Goal: Use online tool/utility: Utilize a website feature to perform a specific function

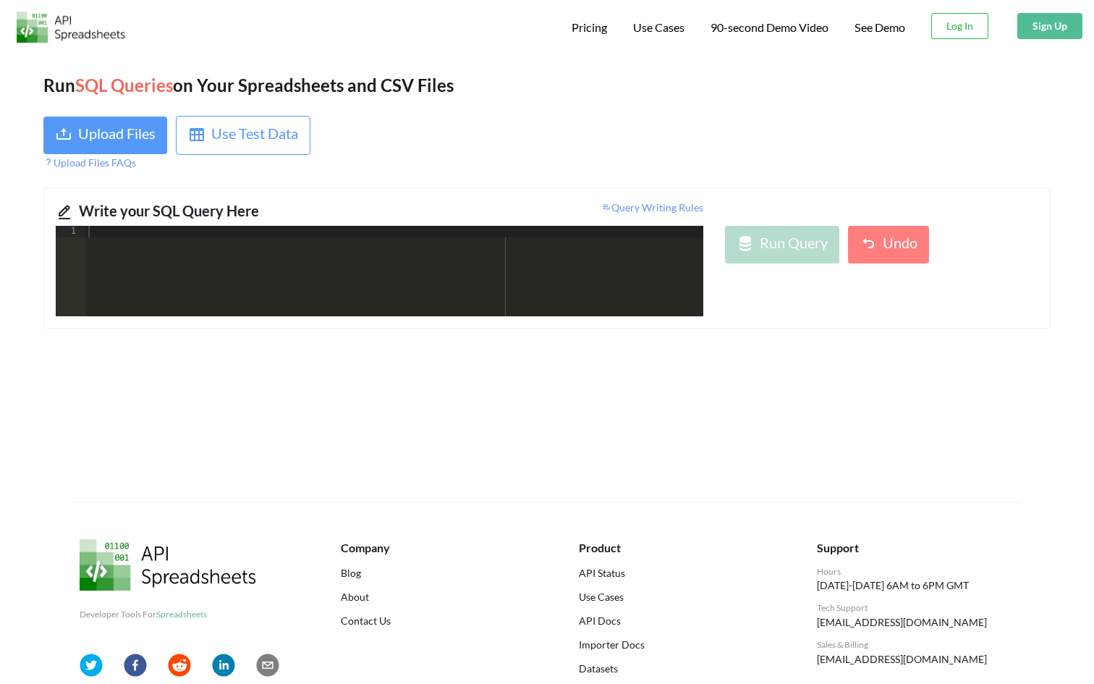
click at [410, 112] on div "Run SQL Queries on Your Spreadsheets and CSV Files Upload Files Use Test Data U…" at bounding box center [547, 277] width 1094 height 452
click at [382, 101] on div "Run SQL Queries on Your Spreadsheets and CSV Files Upload Files Use Test Data U…" at bounding box center [547, 277] width 1094 height 452
click at [407, 133] on div "Upload Files Use Test Data Upload Files FAQs" at bounding box center [290, 143] width 515 height 54
click at [398, 132] on div "Upload Files Use Test Data Upload Files FAQs" at bounding box center [290, 143] width 515 height 54
click at [231, 142] on div "Use Test Data" at bounding box center [254, 135] width 87 height 26
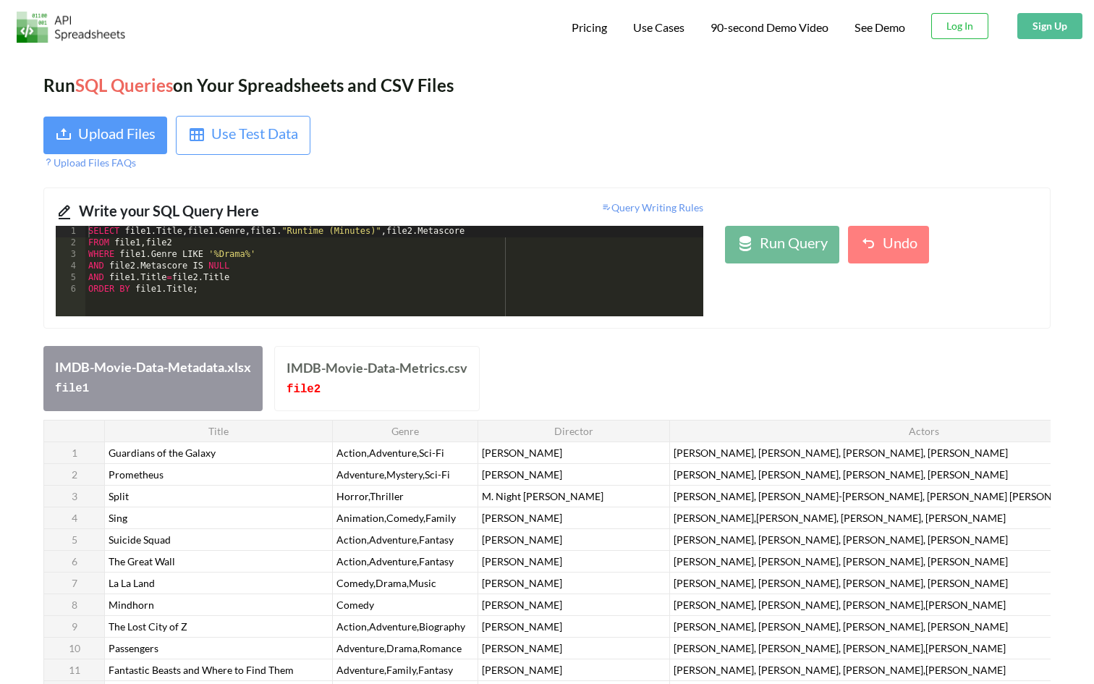
click at [508, 151] on div "Upload Files Use Test Data Upload Files FAQs" at bounding box center [290, 143] width 515 height 54
click at [504, 156] on div "Upload Files FAQs" at bounding box center [289, 162] width 493 height 15
click at [503, 152] on div "Upload Files Use Test Data Upload Files FAQs" at bounding box center [290, 143] width 515 height 54
click at [504, 152] on div "Upload Files Use Test Data Upload Files FAQs" at bounding box center [290, 143] width 515 height 54
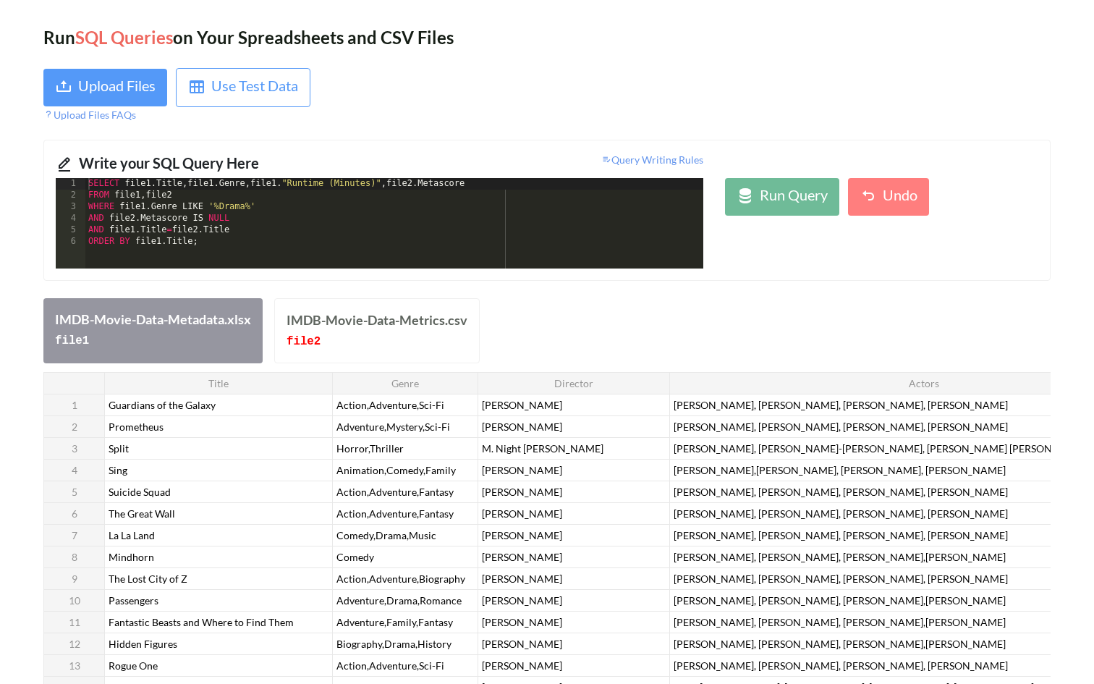
scroll to position [58, 0]
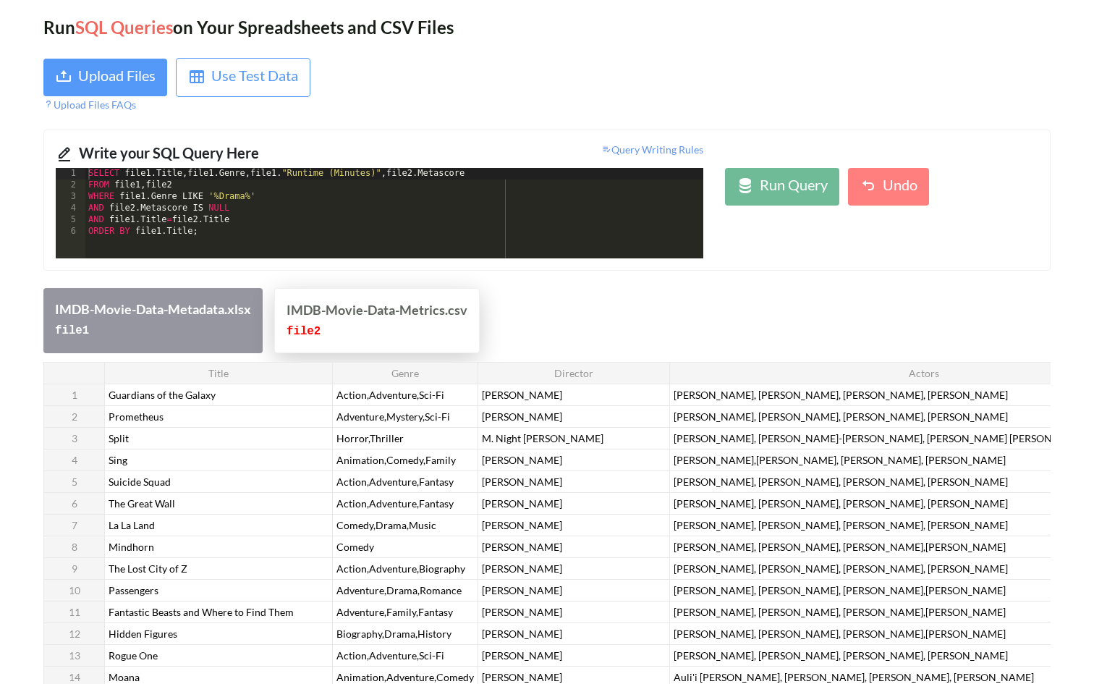
click at [360, 311] on div "IMDB-Movie-Data-Metrics.csv" at bounding box center [377, 310] width 181 height 20
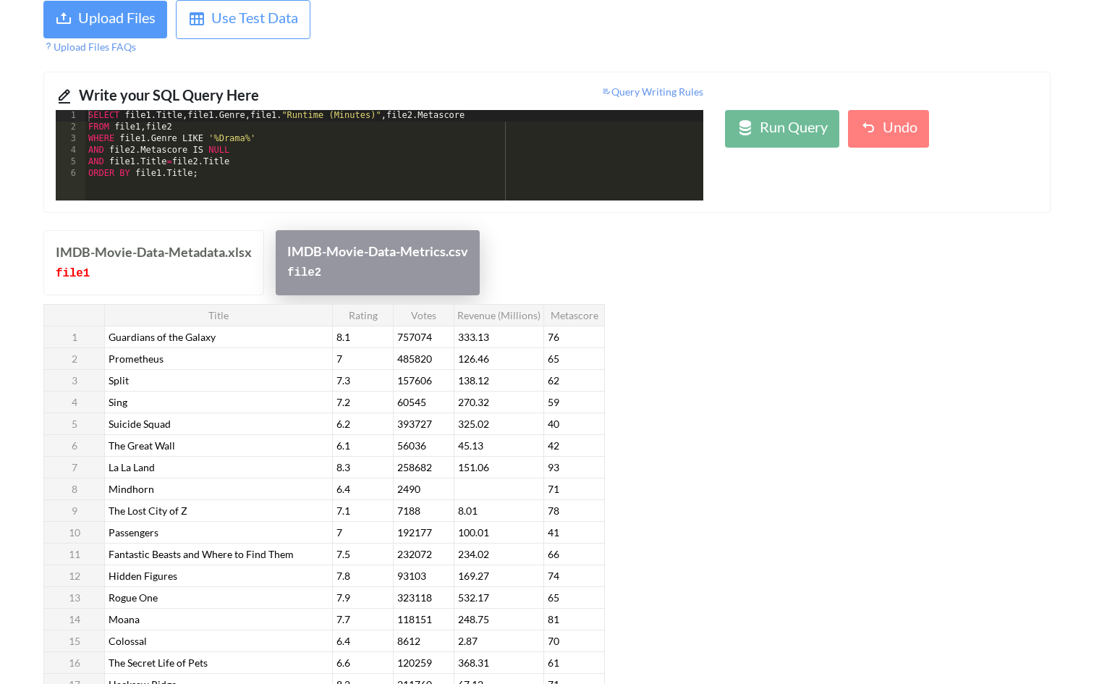
scroll to position [155, 0]
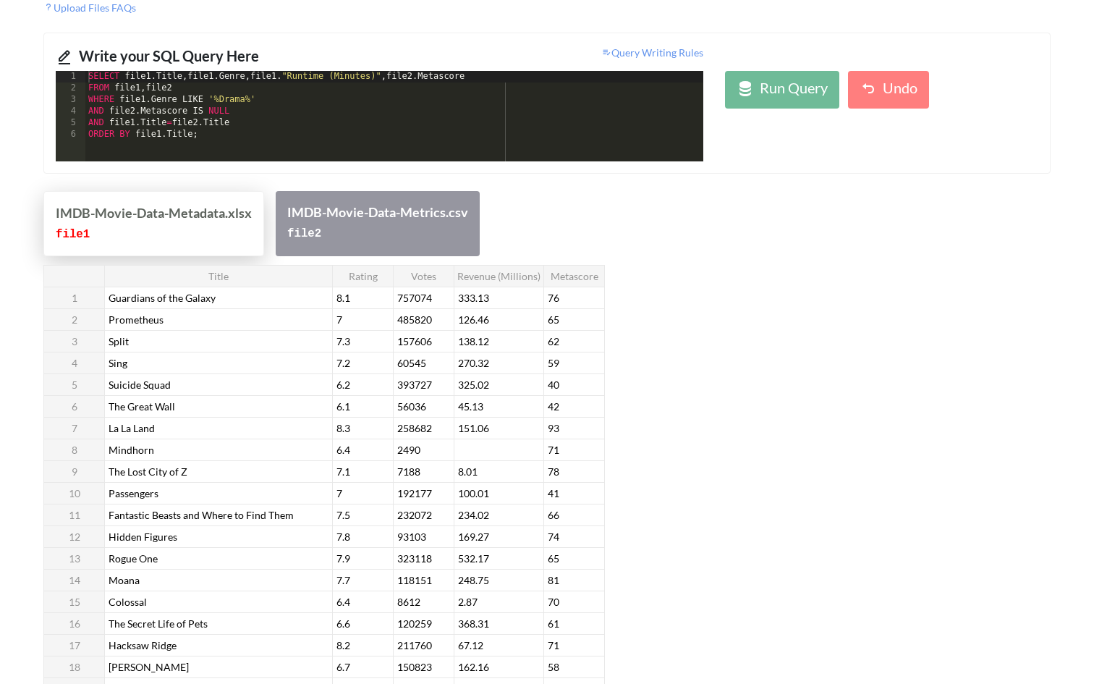
click at [215, 220] on div "IMDB-Movie-Data-Metadata.xlsx" at bounding box center [154, 213] width 196 height 20
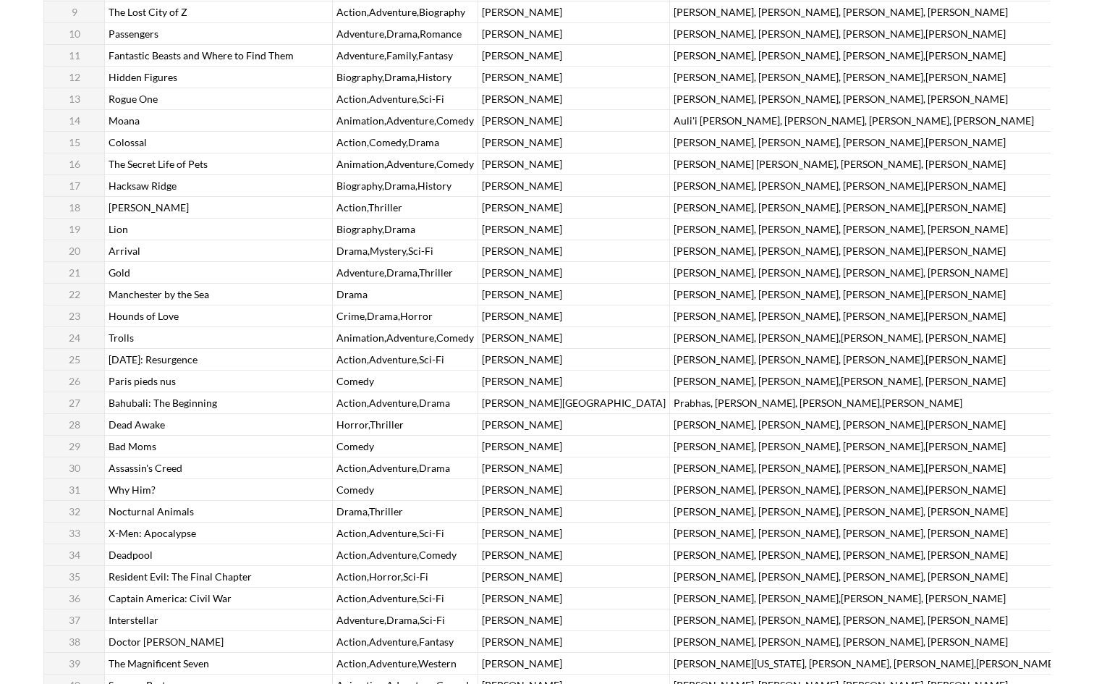
scroll to position [0, 0]
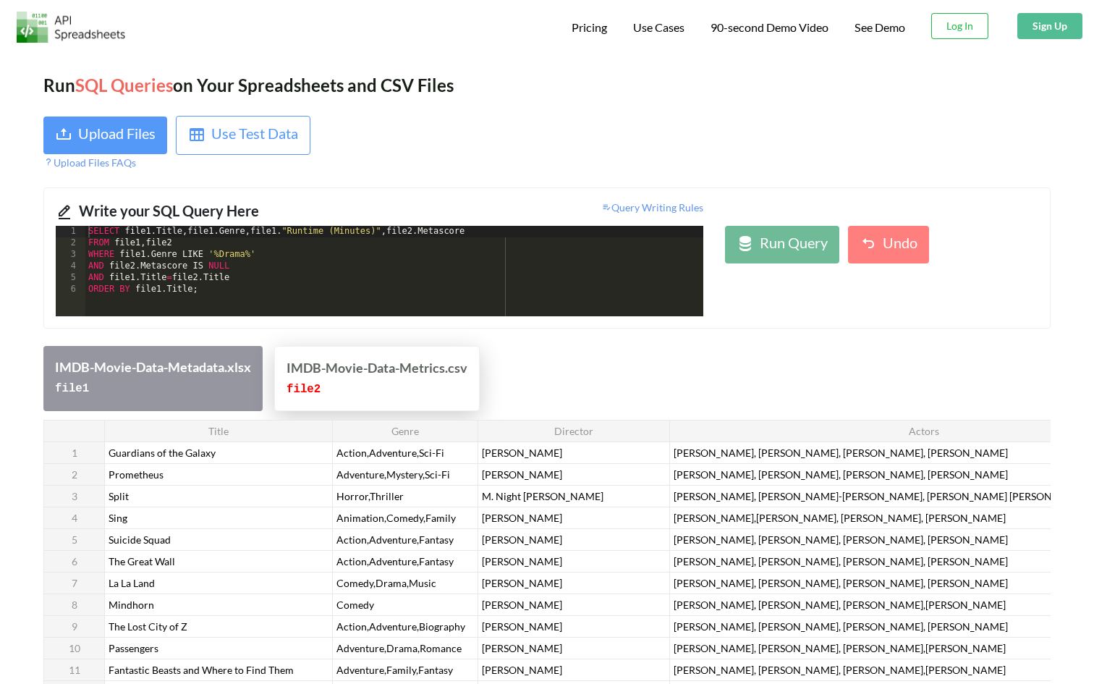
click at [353, 368] on div "IMDB-Movie-Data-Metrics.csv" at bounding box center [377, 368] width 181 height 20
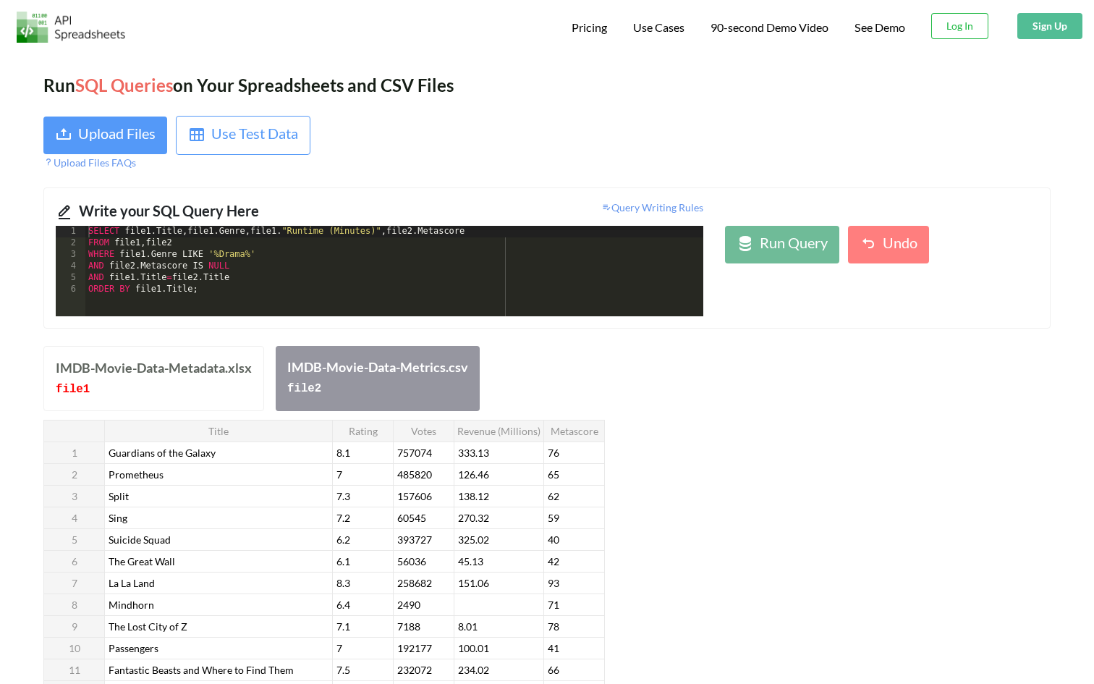
click at [536, 350] on div "IMDB-Movie-Data-Metadata.xlsx file 1 IMDB-Movie-Data-Metrics.csv file 2" at bounding box center [546, 378] width 1007 height 65
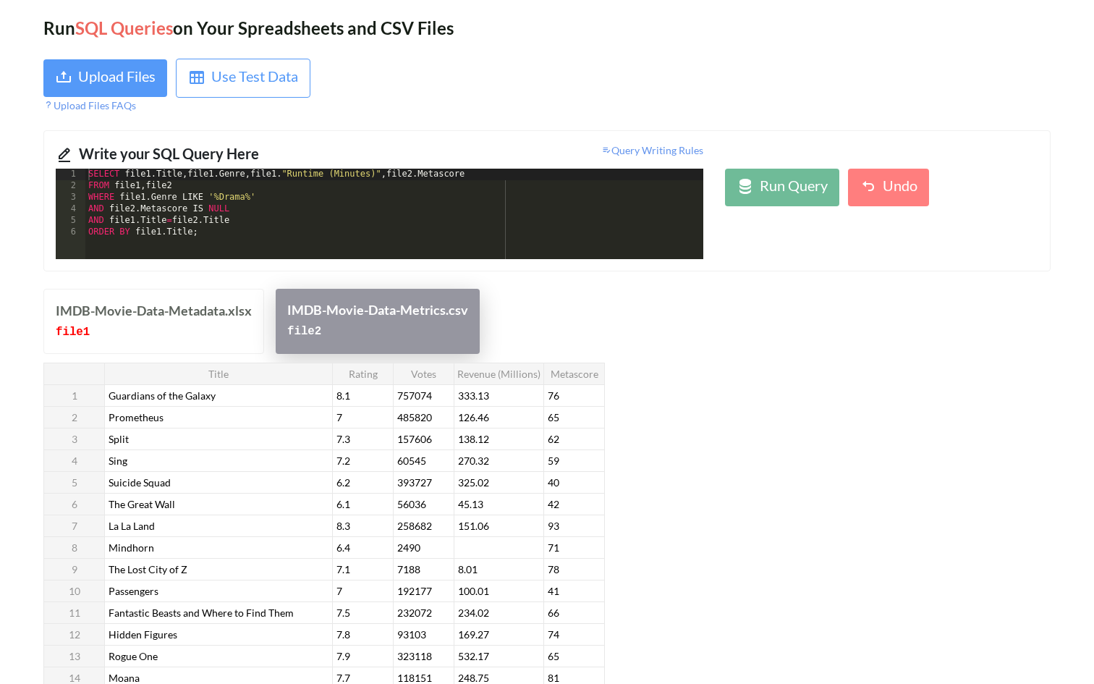
scroll to position [60, 0]
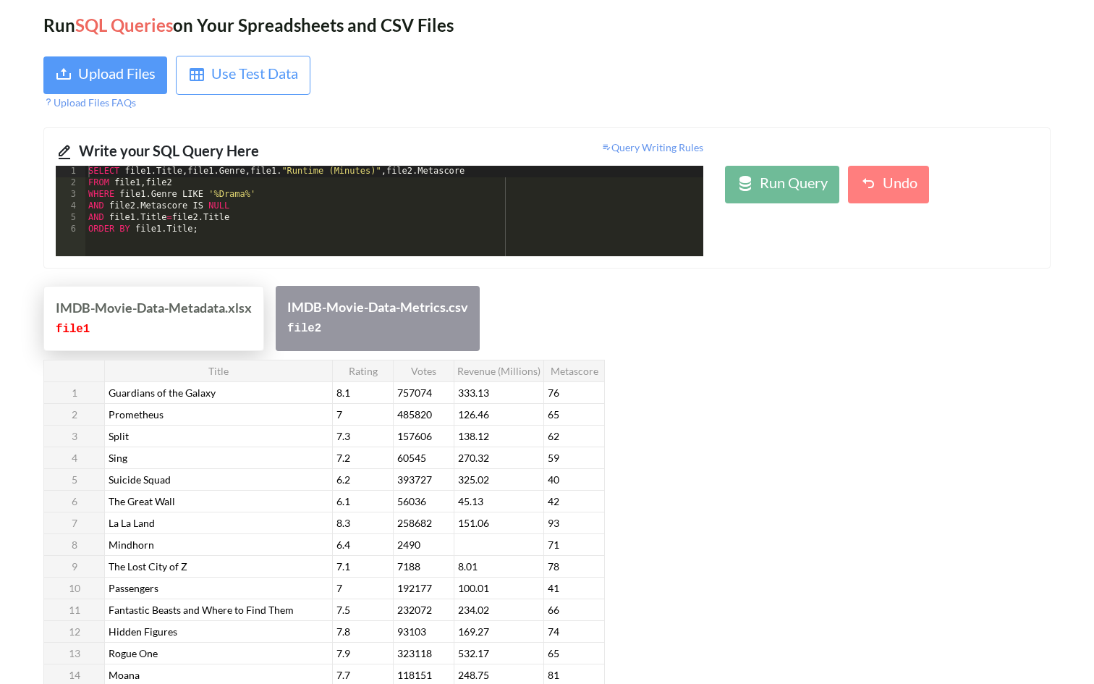
click at [255, 307] on div "IMDB-Movie-Data-Metadata.xlsx file 1" at bounding box center [153, 318] width 221 height 65
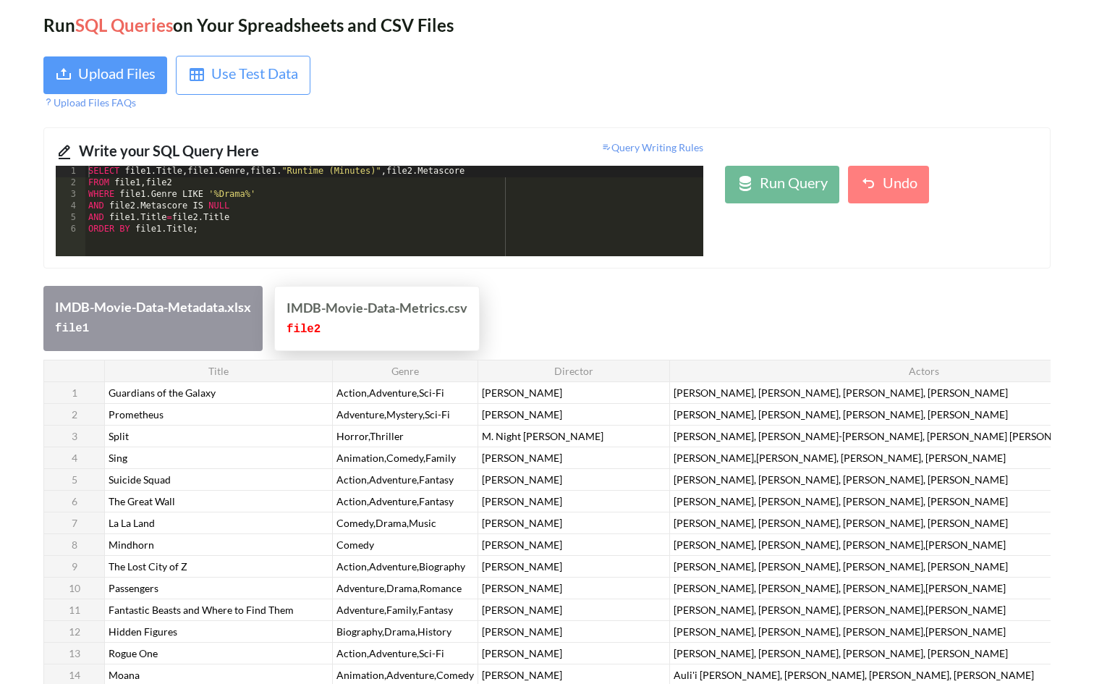
click at [325, 311] on div "IMDB-Movie-Data-Metrics.csv" at bounding box center [377, 308] width 181 height 20
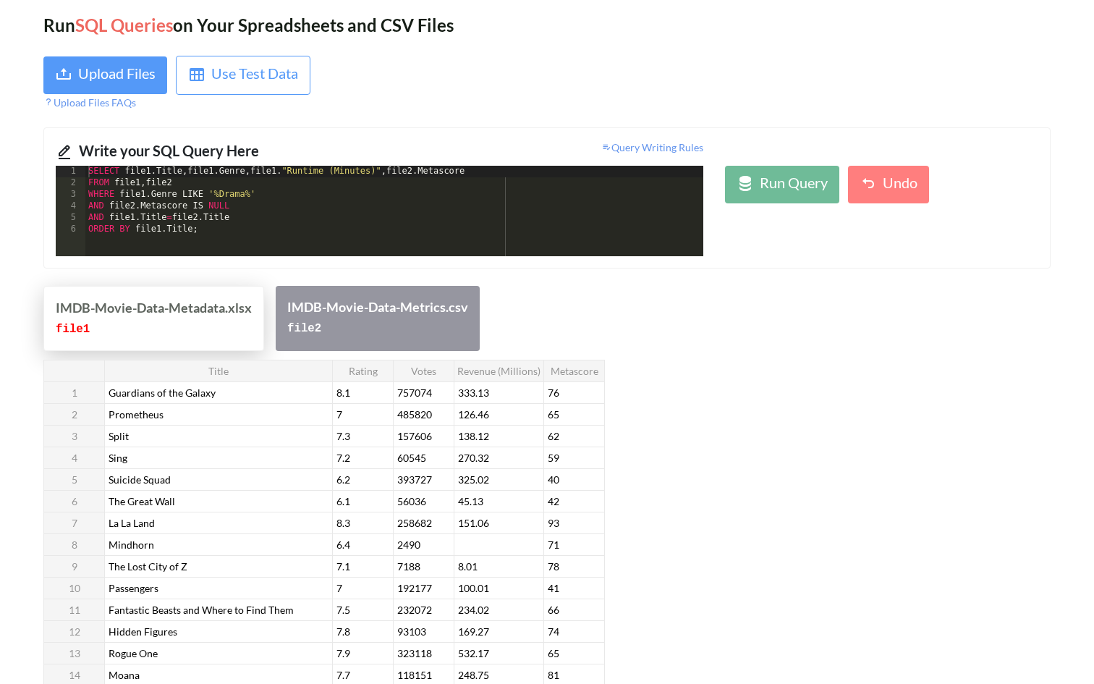
click at [264, 311] on div "IMDB-Movie-Data-Metadata.xlsx file 1" at bounding box center [153, 318] width 221 height 65
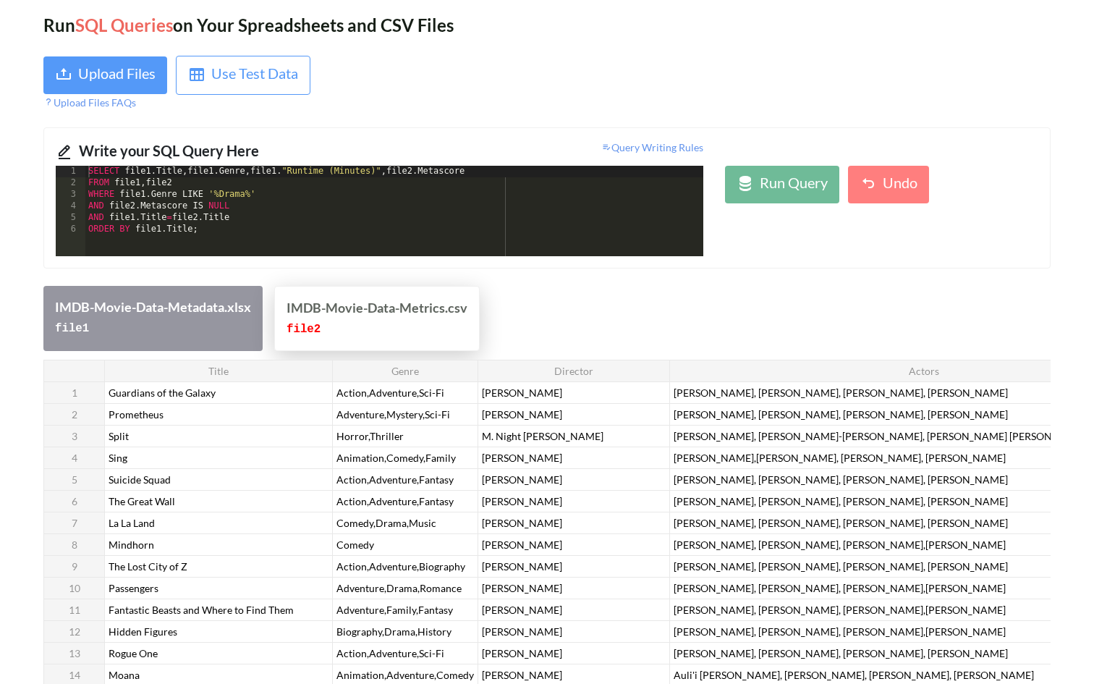
click at [313, 306] on div "IMDB-Movie-Data-Metrics.csv" at bounding box center [377, 308] width 181 height 20
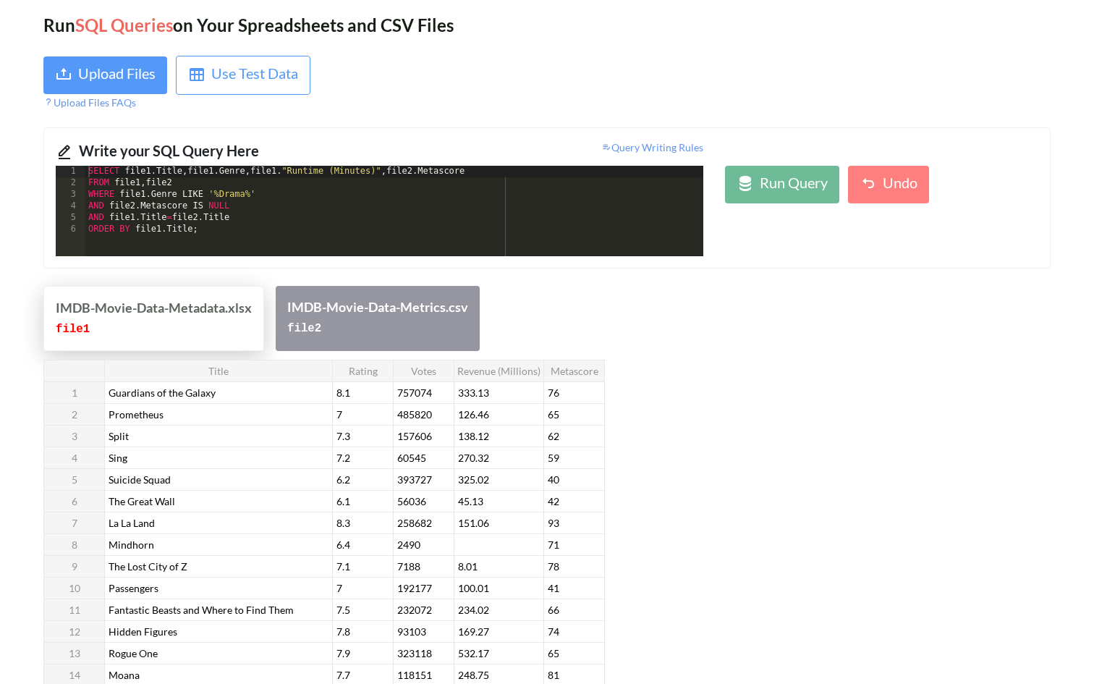
click at [260, 310] on div "IMDB-Movie-Data-Metadata.xlsx file 1" at bounding box center [153, 318] width 221 height 65
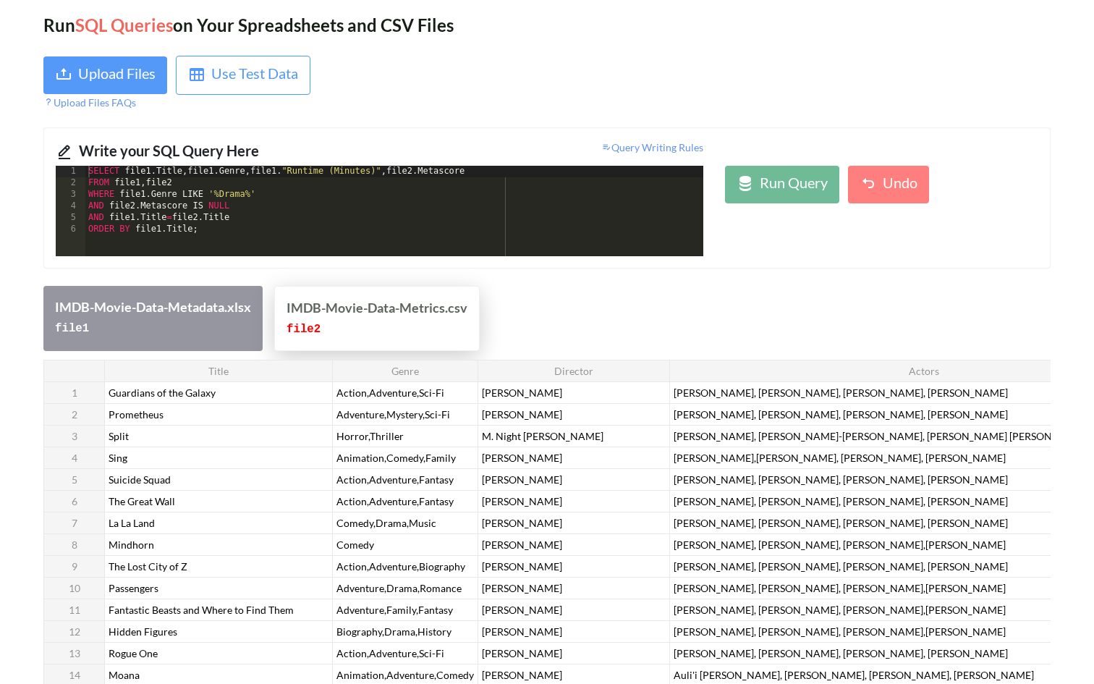
click at [314, 309] on div "IMDB-Movie-Data-Metrics.csv" at bounding box center [377, 308] width 181 height 20
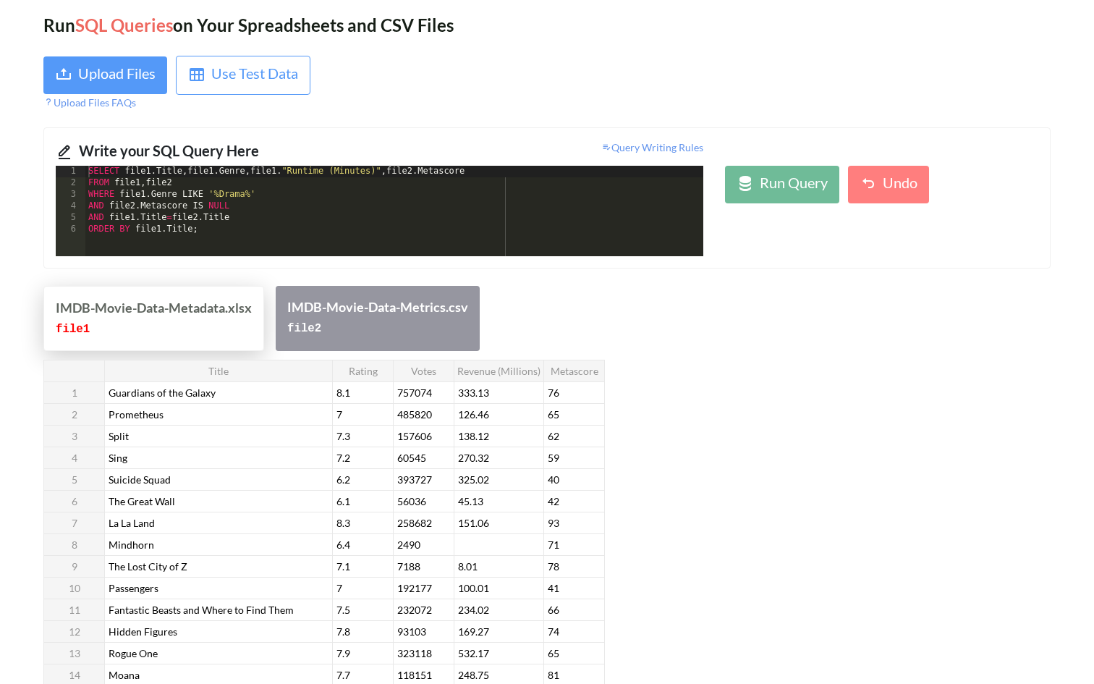
click at [231, 321] on div "file 1" at bounding box center [154, 328] width 196 height 21
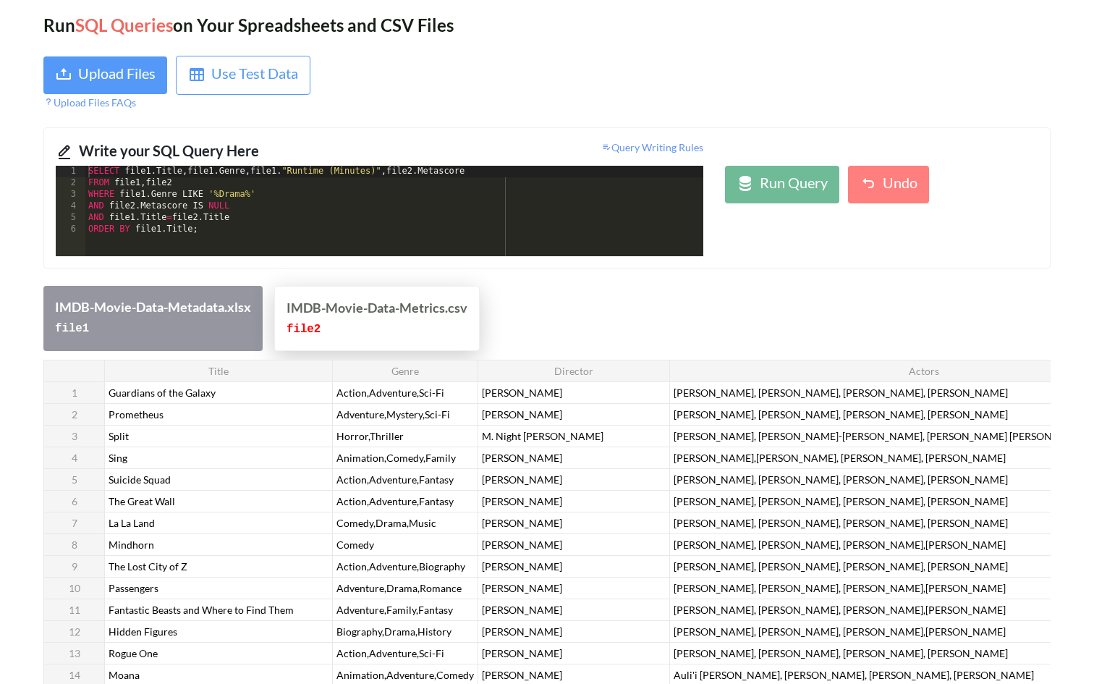
click at [340, 305] on div "IMDB-Movie-Data-Metrics.csv" at bounding box center [377, 308] width 181 height 20
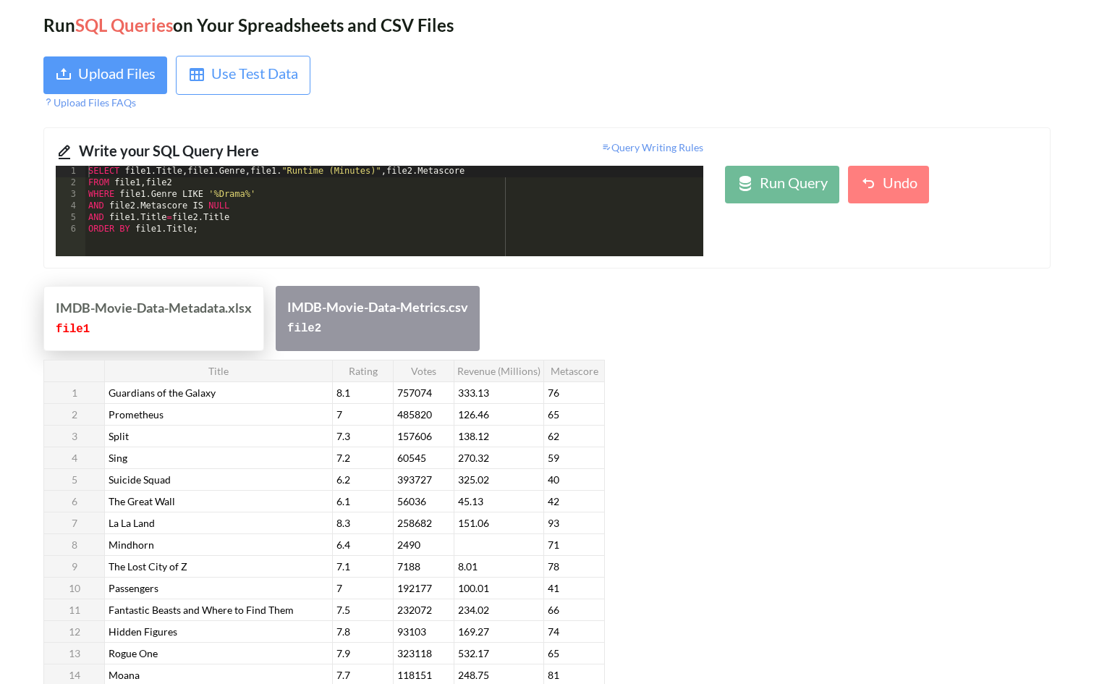
click at [242, 304] on div "IMDB-Movie-Data-Metadata.xlsx" at bounding box center [154, 308] width 196 height 20
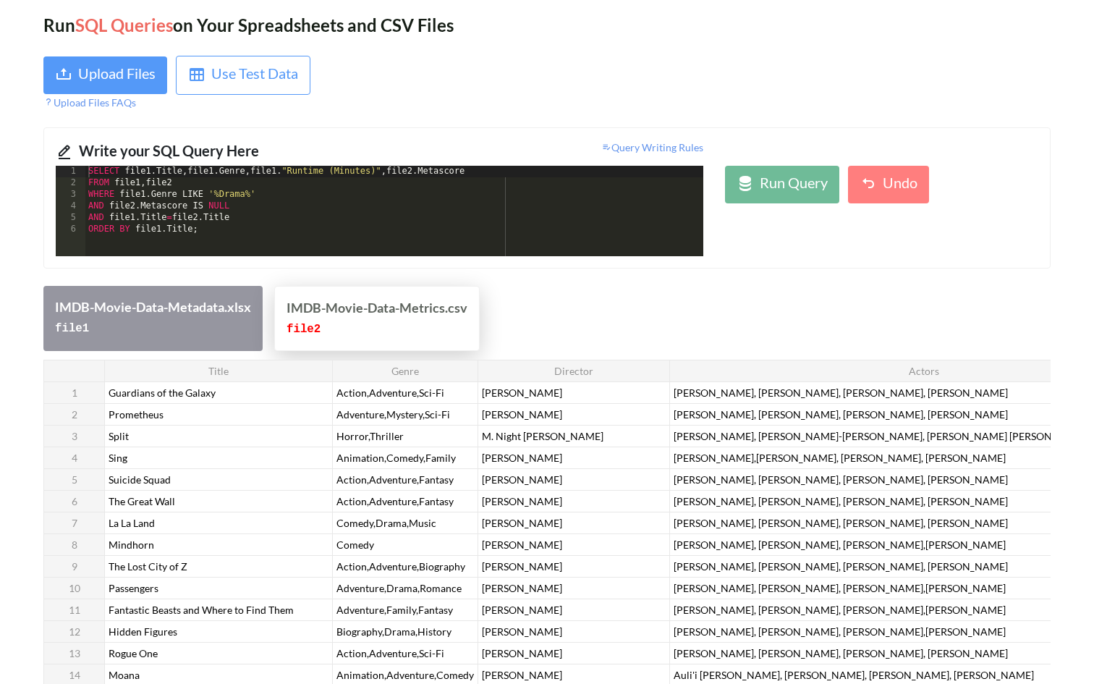
click at [339, 305] on div "IMDB-Movie-Data-Metrics.csv" at bounding box center [377, 308] width 181 height 20
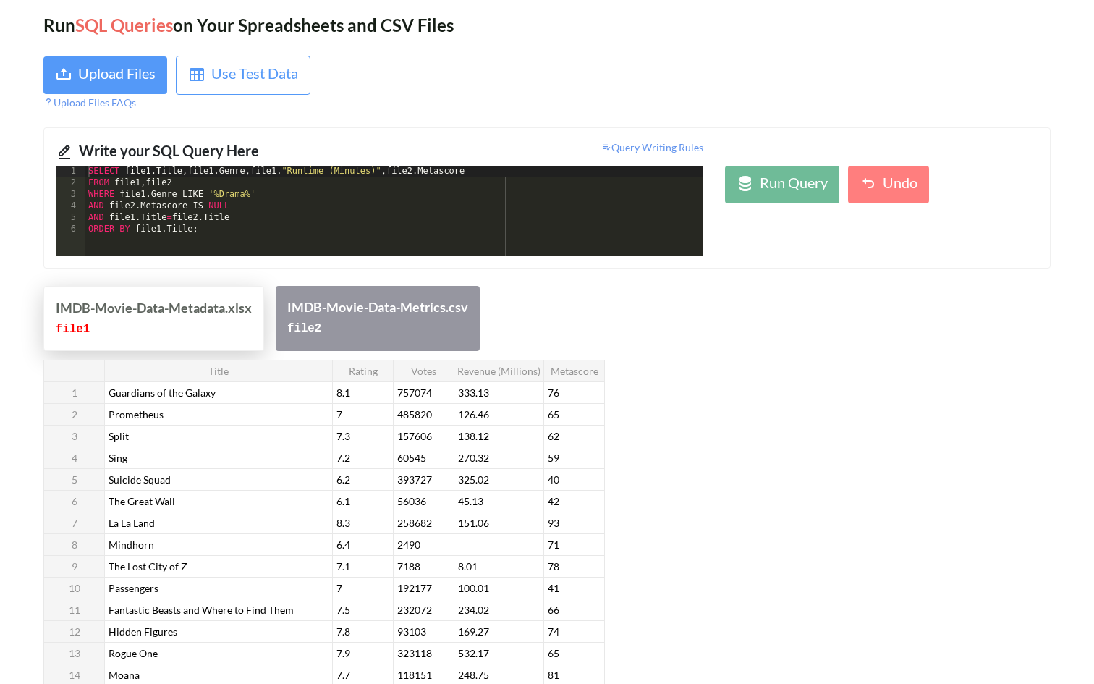
click at [242, 304] on div "IMDB-Movie-Data-Metadata.xlsx" at bounding box center [154, 308] width 196 height 20
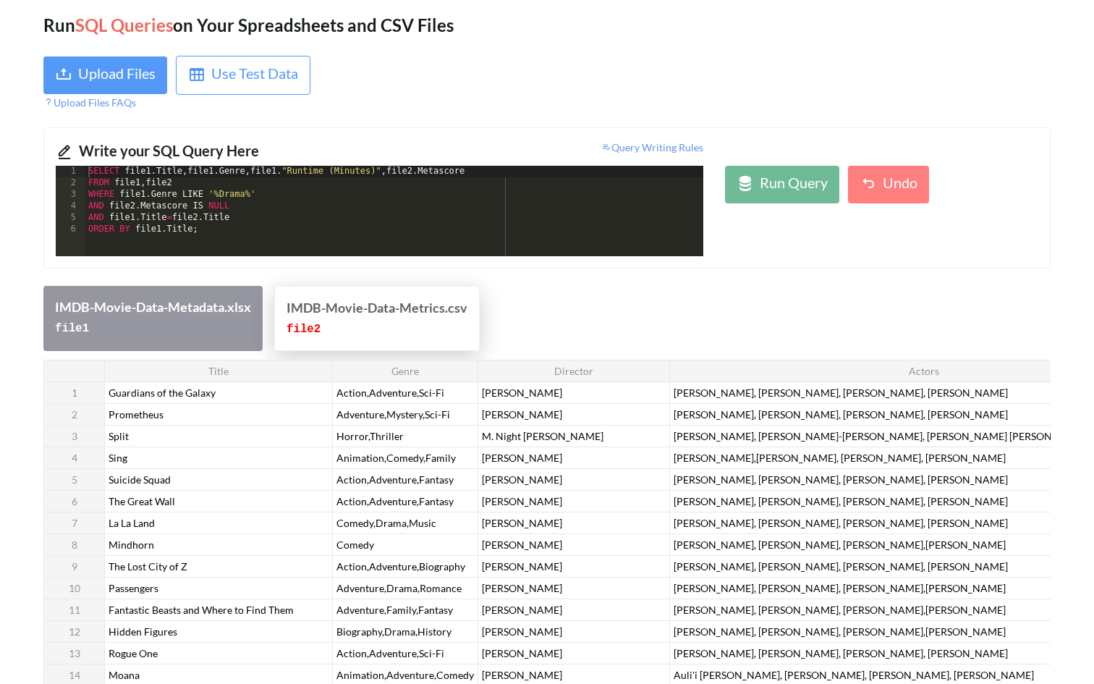
click at [332, 304] on div "IMDB-Movie-Data-Metrics.csv" at bounding box center [377, 308] width 181 height 20
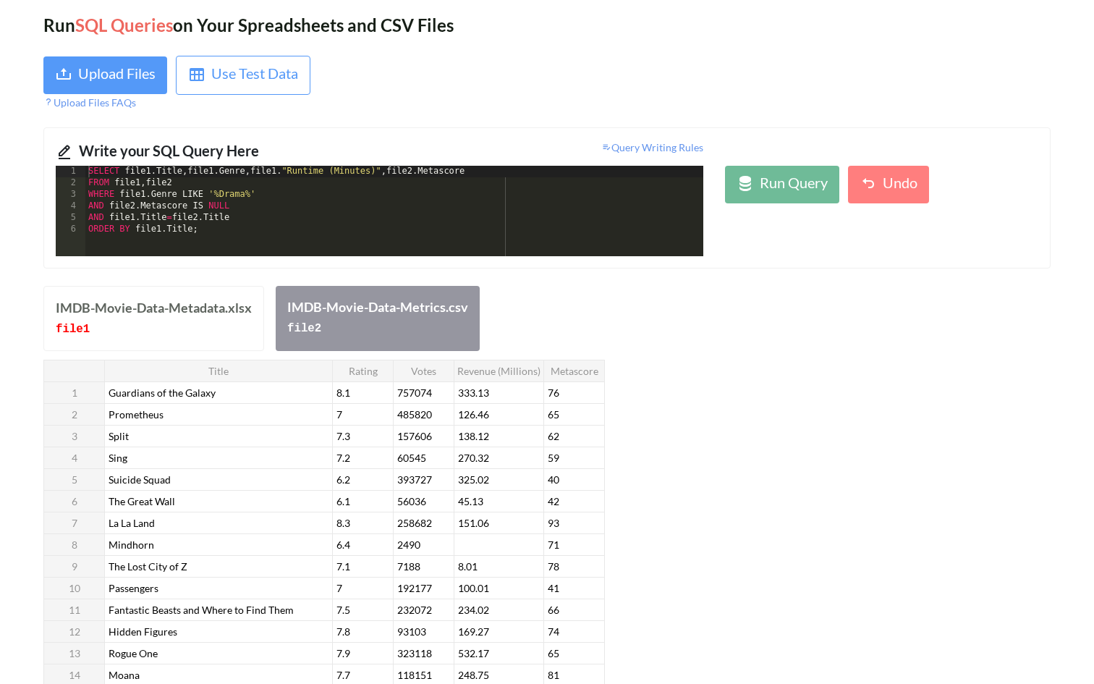
click at [599, 310] on div "IMDB-Movie-Data-Metadata.xlsx file 1 IMDB-Movie-Data-Metrics.csv file 2" at bounding box center [546, 318] width 1007 height 65
click at [125, 73] on div "Upload Files" at bounding box center [116, 75] width 77 height 26
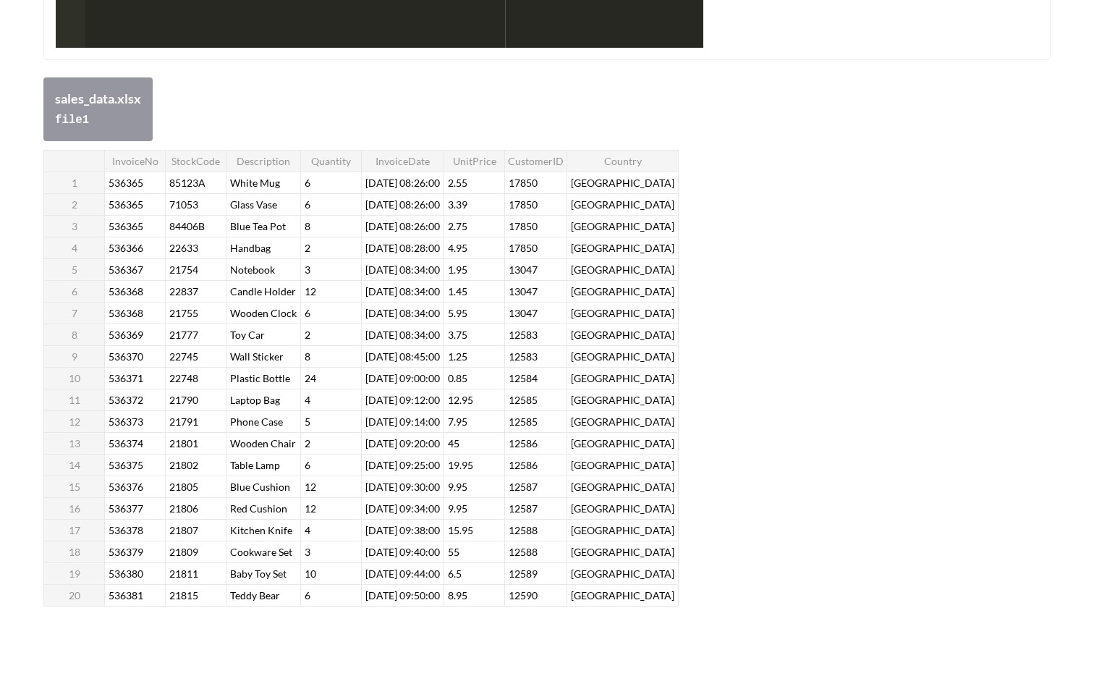
scroll to position [269, 0]
click at [478, 259] on div "InvoiceNo StockCode Description Quantity InvoiceDate UnitPrice CustomerID Count…" at bounding box center [360, 377] width 635 height 457
click at [709, 150] on div "InvoiceNo StockCode Description Quantity InvoiceDate UnitPrice CustomerID Count…" at bounding box center [546, 379] width 1007 height 460
click at [709, 229] on div "InvoiceNo StockCode Description Quantity InvoiceDate UnitPrice CustomerID Count…" at bounding box center [546, 379] width 1007 height 460
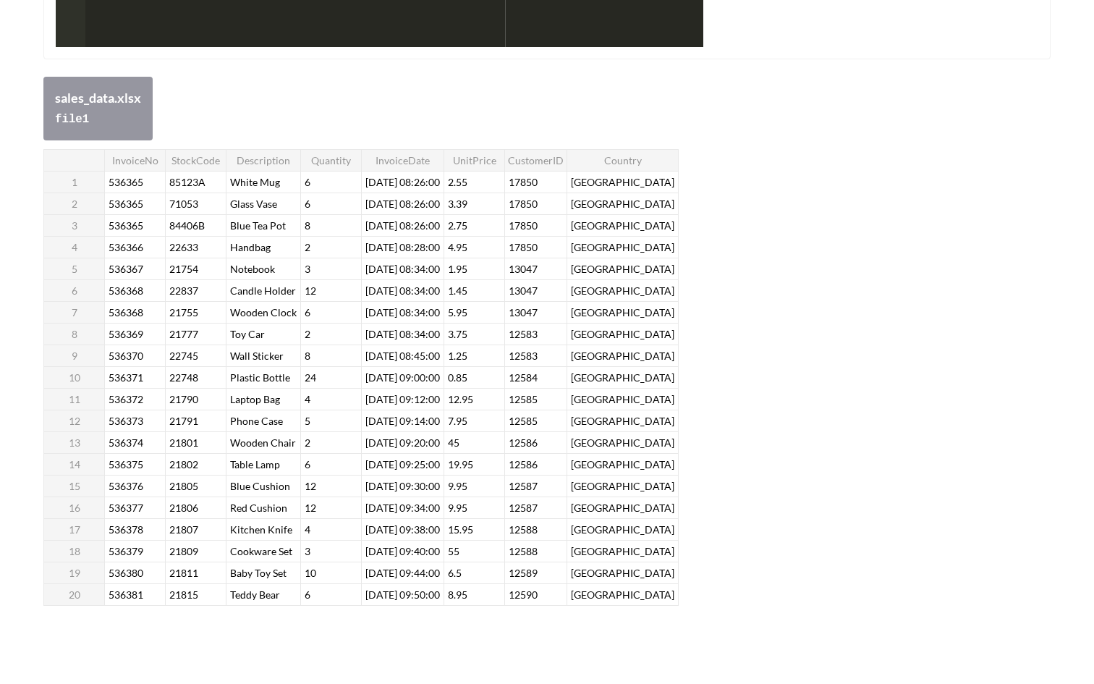
click at [709, 227] on div "InvoiceNo StockCode Description Quantity InvoiceDate UnitPrice CustomerID Count…" at bounding box center [546, 379] width 1007 height 460
click at [712, 212] on div "InvoiceNo StockCode Description Quantity InvoiceDate UnitPrice CustomerID Count…" at bounding box center [546, 379] width 1007 height 460
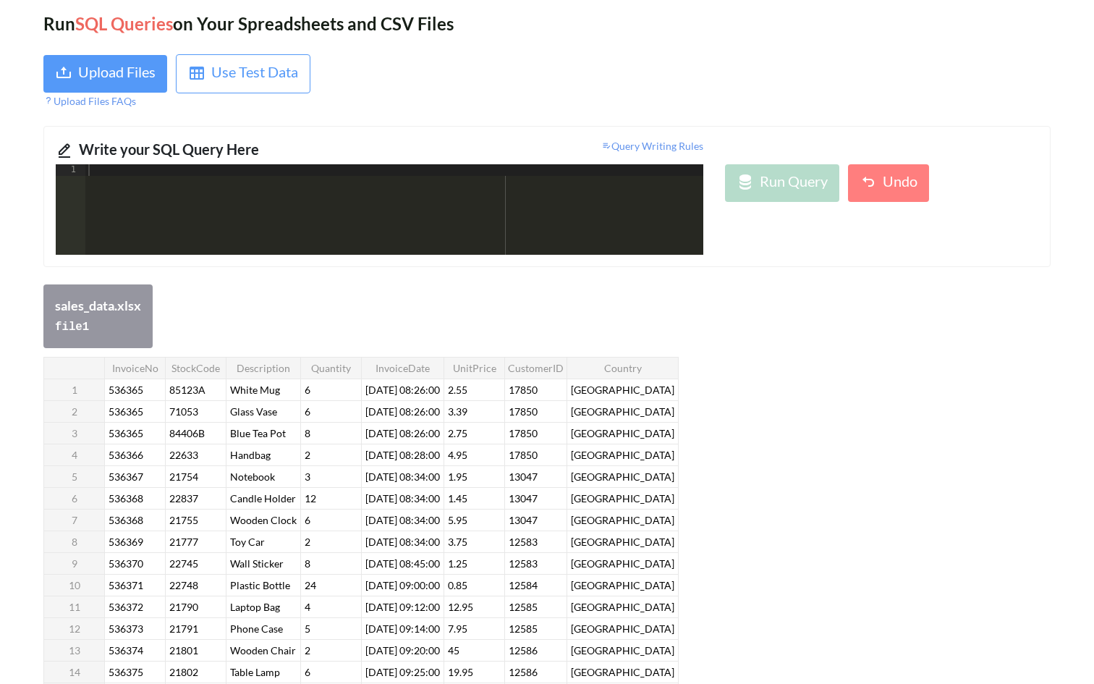
scroll to position [0, 0]
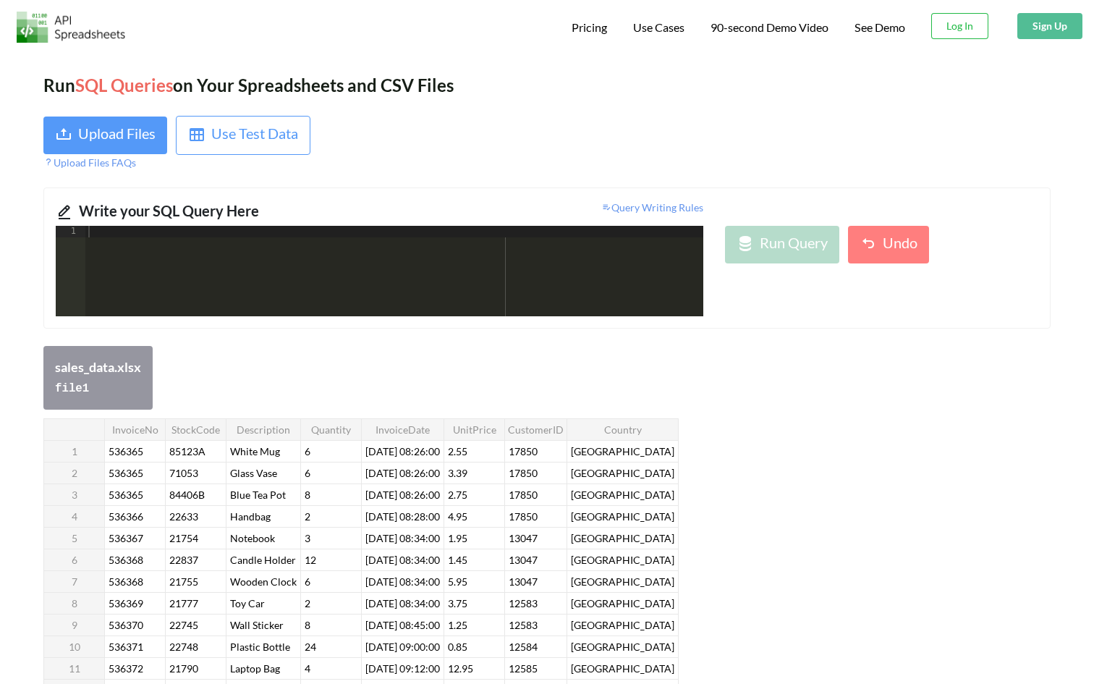
click at [160, 250] on div at bounding box center [394, 283] width 618 height 114
click at [206, 359] on div "sales_data.xlsx file 1" at bounding box center [546, 378] width 1007 height 64
click at [177, 258] on div at bounding box center [394, 283] width 618 height 114
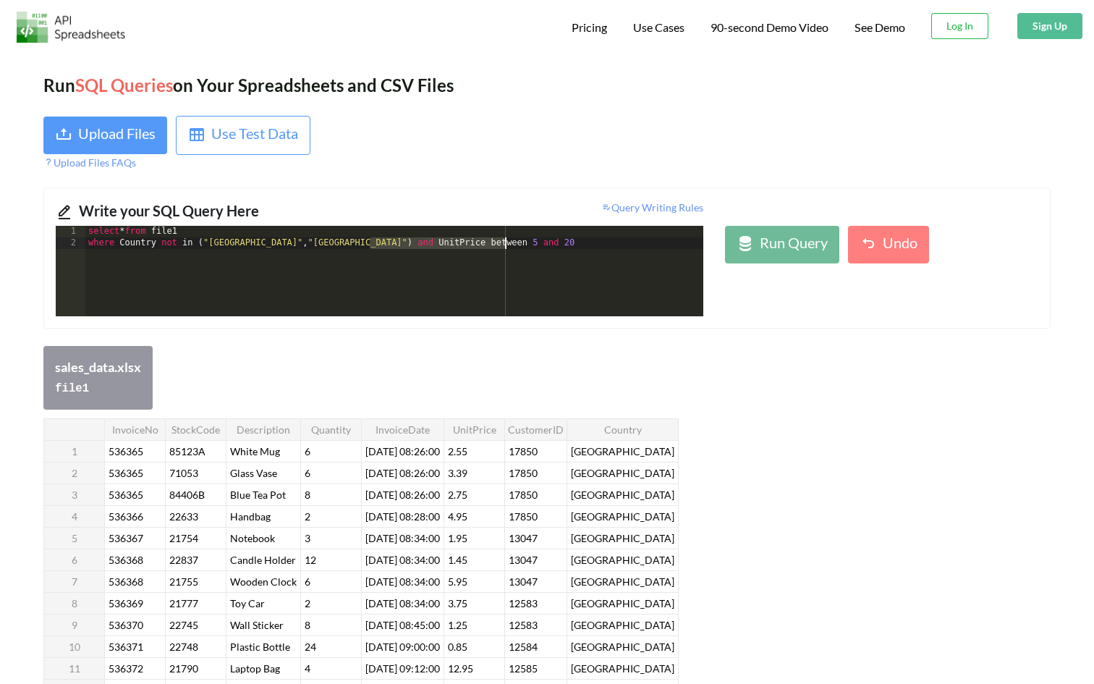
drag, startPoint x: 369, startPoint y: 245, endPoint x: 507, endPoint y: 246, distance: 138.2
click at [507, 246] on div "select * from file1 where Country not in ( "[GEOGRAPHIC_DATA]" , "[GEOGRAPHIC_D…" at bounding box center [394, 283] width 618 height 114
click at [539, 244] on div "select * from file1 where Country not in ( "[GEOGRAPHIC_DATA]" , "[GEOGRAPHIC_D…" at bounding box center [394, 283] width 618 height 114
drag, startPoint x: 540, startPoint y: 245, endPoint x: 664, endPoint y: 245, distance: 123.8
click at [664, 245] on div "select * from file1 where Country not in ( "[GEOGRAPHIC_DATA]" , "[GEOGRAPHIC_D…" at bounding box center [394, 283] width 618 height 114
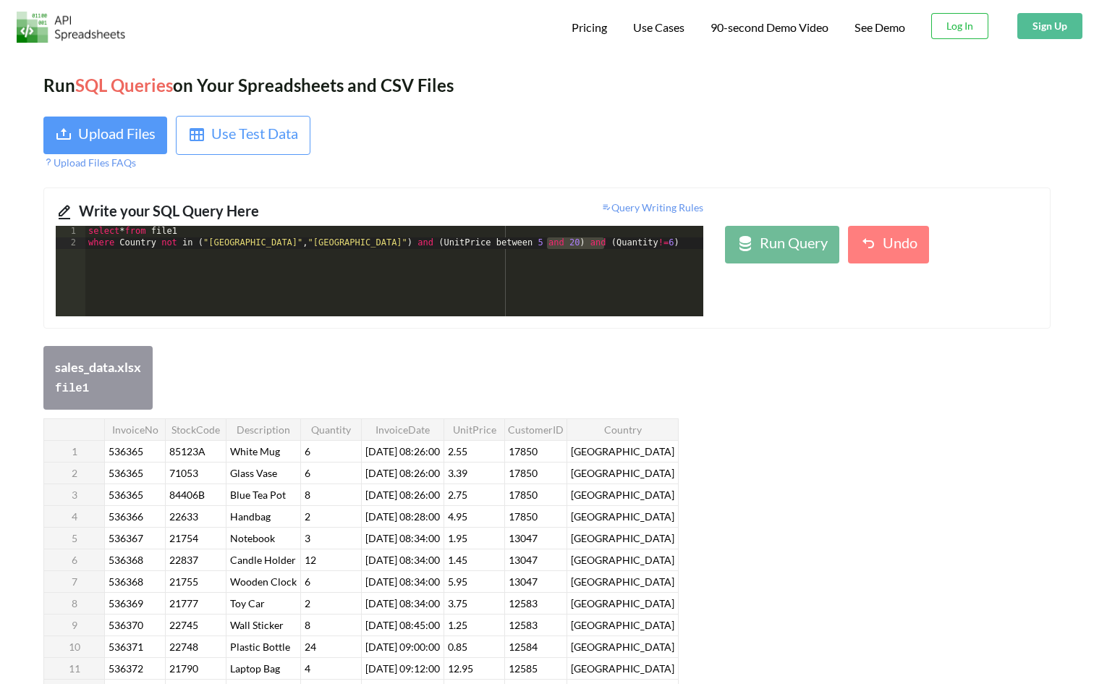
click at [630, 243] on div "select * from file1 where Country not in ( "[GEOGRAPHIC_DATA]" , "[GEOGRAPHIC_D…" at bounding box center [394, 283] width 618 height 114
click at [789, 246] on div "Run Query" at bounding box center [794, 245] width 68 height 26
click at [313, 256] on div "select * from file1 where Country not in ( "[GEOGRAPHIC_DATA]" , "[GEOGRAPHIC_D…" at bounding box center [394, 283] width 618 height 114
click at [294, 259] on div "select * from file1 where Country not in ( "[GEOGRAPHIC_DATA]" , "[GEOGRAPHIC_D…" at bounding box center [394, 283] width 618 height 114
click at [172, 254] on div "select * from file1 where Country not in ( "[GEOGRAPHIC_DATA]" , "[GEOGRAPHIC_D…" at bounding box center [394, 283] width 618 height 114
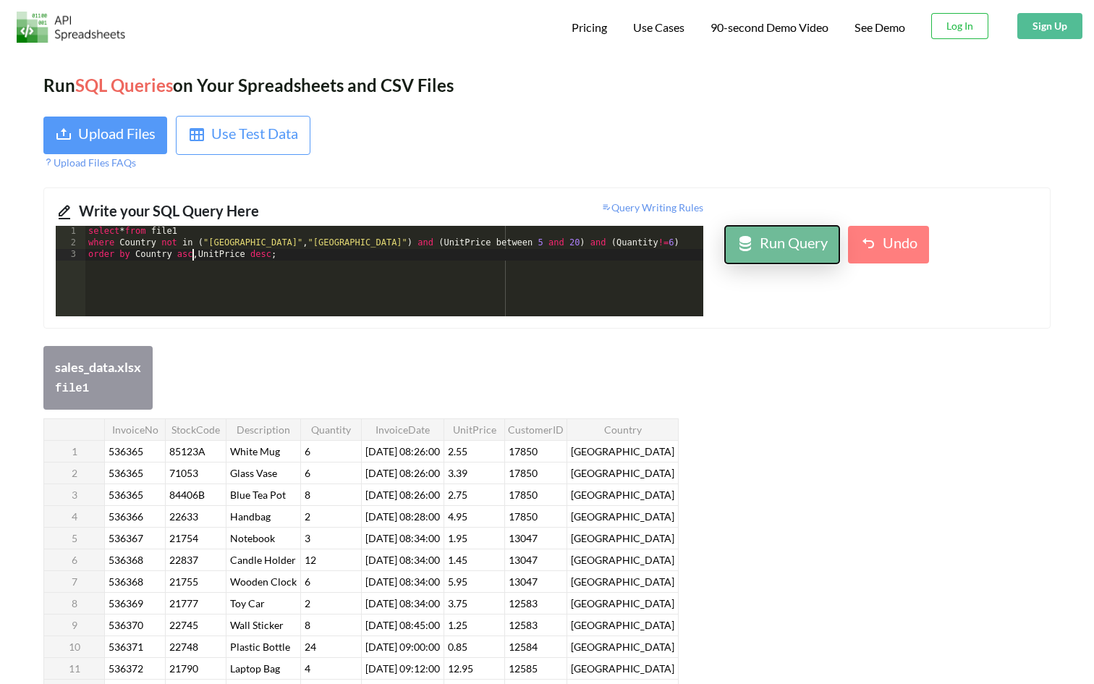
click at [770, 239] on div "Run Query" at bounding box center [794, 245] width 68 height 26
click at [734, 238] on button "Run Query" at bounding box center [782, 245] width 114 height 38
drag, startPoint x: 593, startPoint y: 450, endPoint x: 625, endPoint y: 451, distance: 31.9
click at [625, 451] on div "InvoiceNo StockCode Description Quantity InvoiceDate UnitPrice CustomerID Count…" at bounding box center [360, 646] width 635 height 457
click at [625, 451] on div at bounding box center [626, 451] width 80 height 22
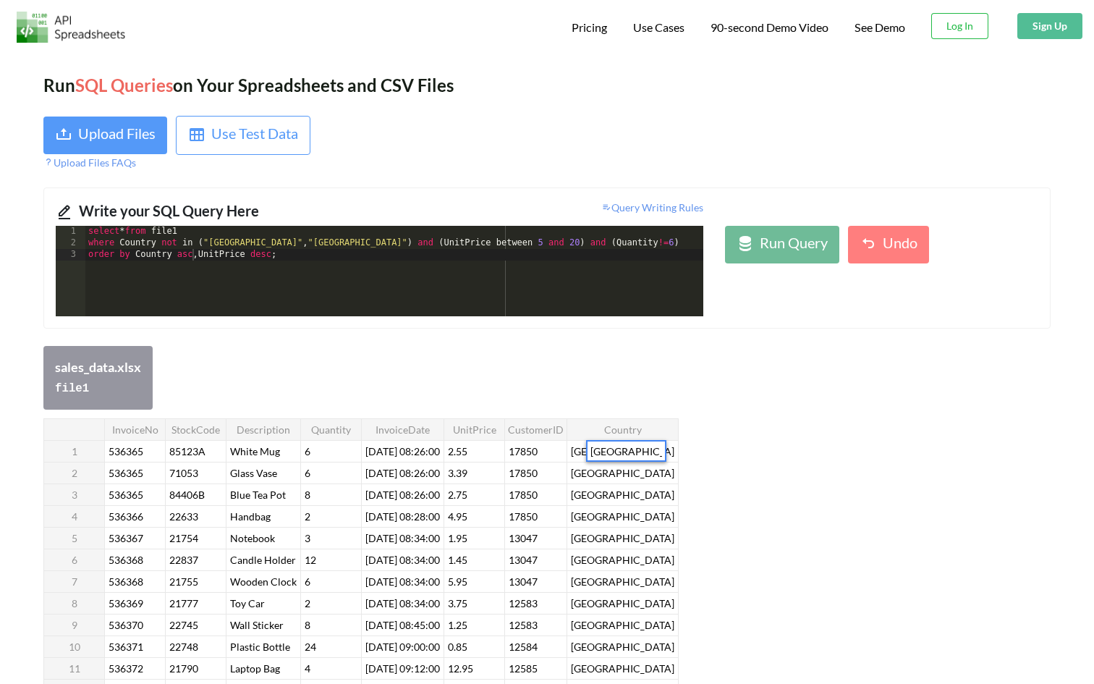
click at [594, 449] on input "[GEOGRAPHIC_DATA]" at bounding box center [626, 450] width 77 height 19
drag, startPoint x: 589, startPoint y: 449, endPoint x: 662, endPoint y: 452, distance: 73.1
click at [662, 452] on input "[GEOGRAPHIC_DATA]" at bounding box center [626, 450] width 77 height 19
drag, startPoint x: 207, startPoint y: 238, endPoint x: 280, endPoint y: 242, distance: 73.2
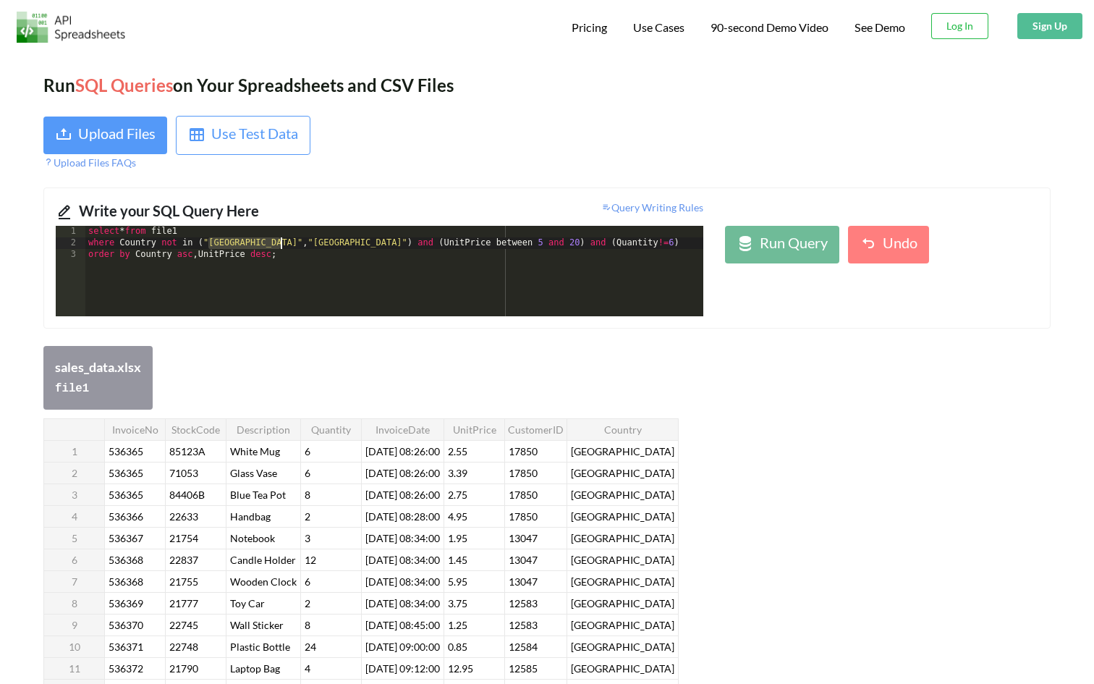
click at [280, 242] on div "select * from file1 where Country not in ( "[GEOGRAPHIC_DATA]" , "[GEOGRAPHIC_D…" at bounding box center [394, 283] width 618 height 114
click at [444, 294] on div "select * from file1 where Country not in ( "[GEOGRAPHIC_DATA]" , "[GEOGRAPHIC_D…" at bounding box center [394, 283] width 618 height 114
click at [786, 254] on div "Run Query" at bounding box center [794, 245] width 68 height 26
click at [211, 245] on div "select * from file1 where Country not in ( "[GEOGRAPHIC_DATA]" , "[GEOGRAPHIC_D…" at bounding box center [394, 283] width 618 height 114
click at [286, 244] on div "select * from file1 where Country not in ( ' [GEOGRAPHIC_DATA] "," [GEOGRAPHIC_…" at bounding box center [394, 283] width 618 height 114
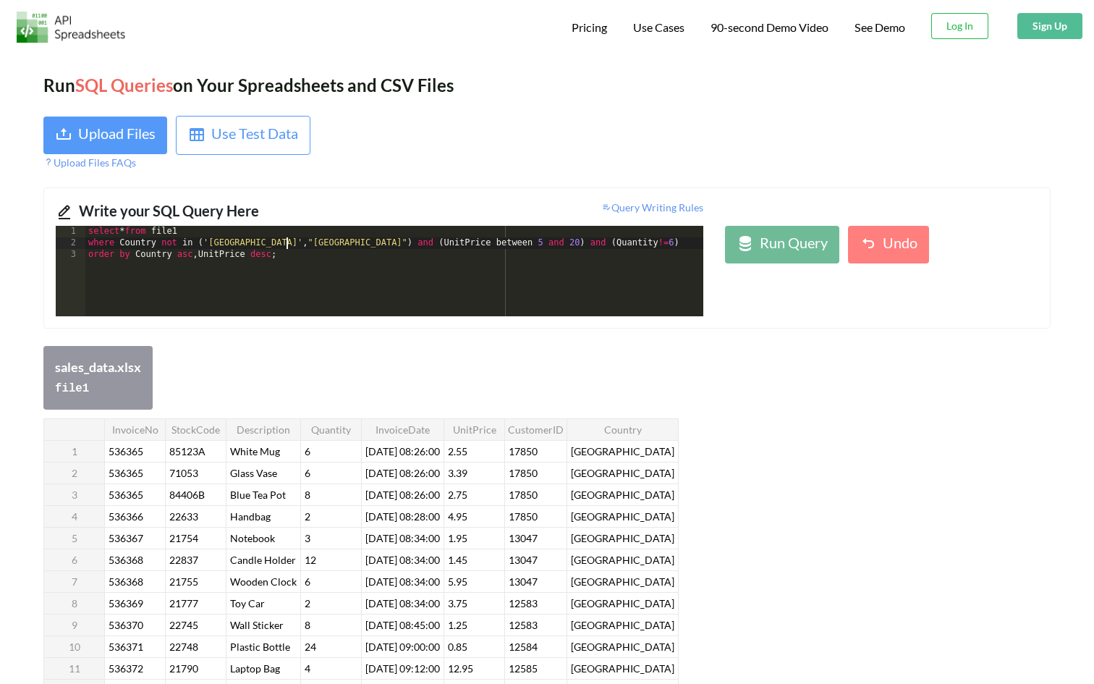
click at [297, 242] on div "select * from file1 where Country not in ( '[GEOGRAPHIC_DATA]' , "[GEOGRAPHIC_D…" at bounding box center [394, 283] width 618 height 114
click at [338, 240] on div "select * from file1 where Country not in ( '[GEOGRAPHIC_DATA]' ,' [GEOGRAPHIC_D…" at bounding box center [394, 283] width 618 height 114
click at [803, 240] on div "Run Query" at bounding box center [794, 245] width 68 height 26
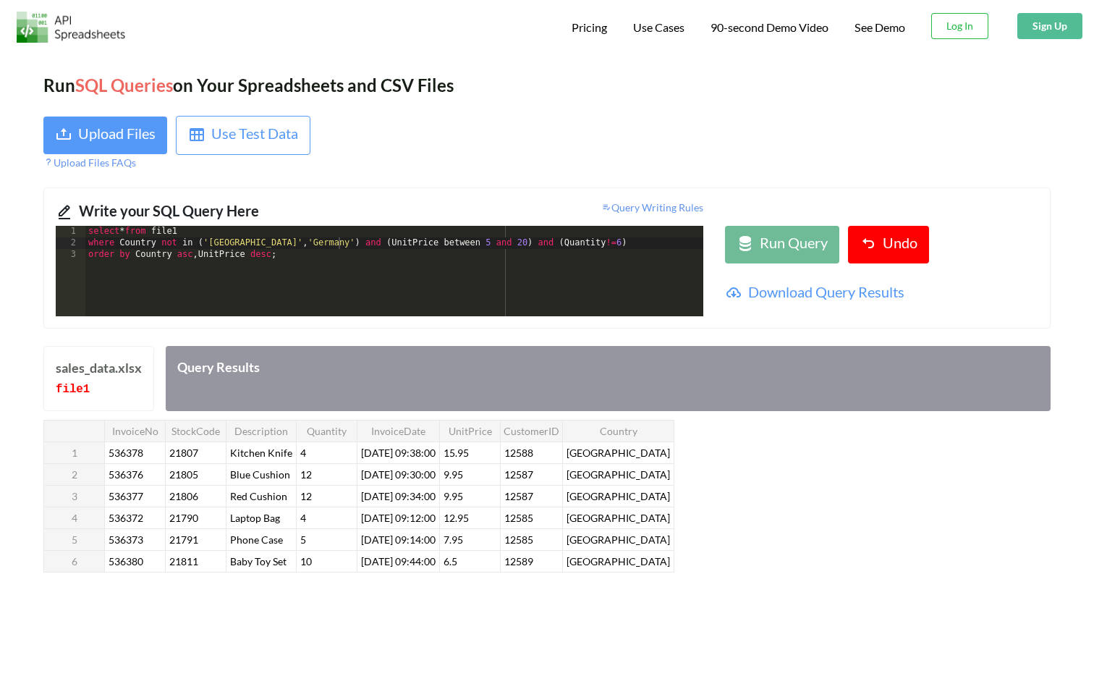
click at [587, 138] on div at bounding box center [804, 143] width 515 height 54
drag, startPoint x: 631, startPoint y: 596, endPoint x: 135, endPoint y: 468, distance: 512.8
click at [130, 468] on div "Run SQL Queries on Your Spreadsheets and CSV Files Upload Files Use Test Data U…" at bounding box center [547, 400] width 1094 height 699
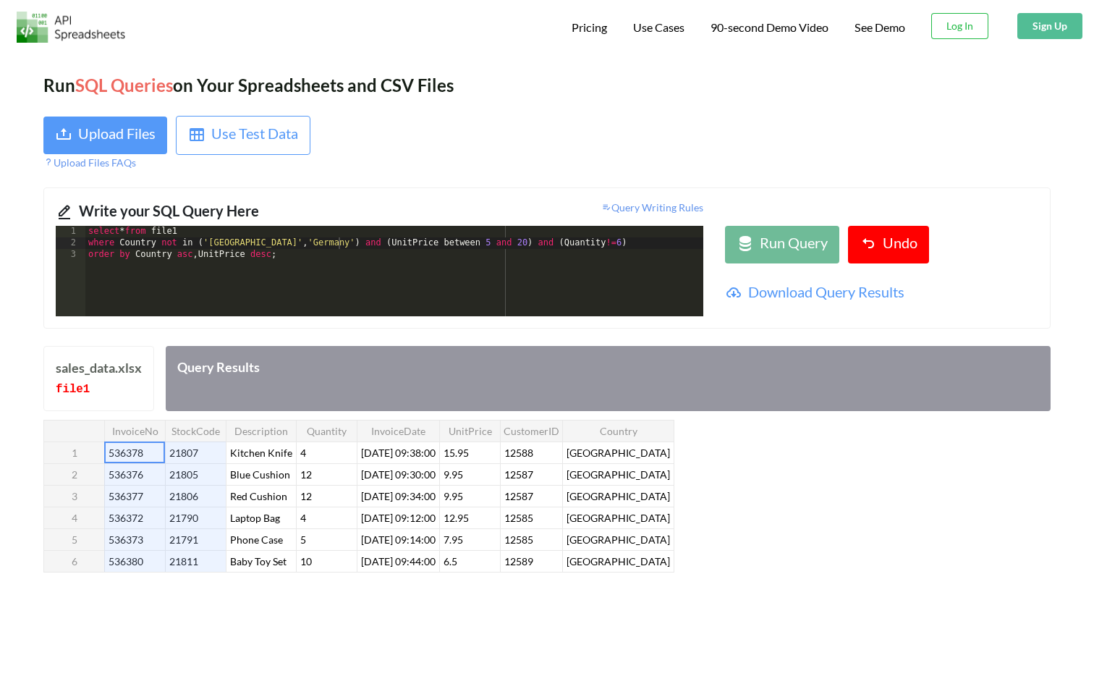
drag, startPoint x: 120, startPoint y: 454, endPoint x: 252, endPoint y: 601, distance: 197.9
click at [252, 602] on div "Run SQL Queries on Your Spreadsheets and CSV Files Upload Files Use Test Data U…" at bounding box center [547, 400] width 1094 height 699
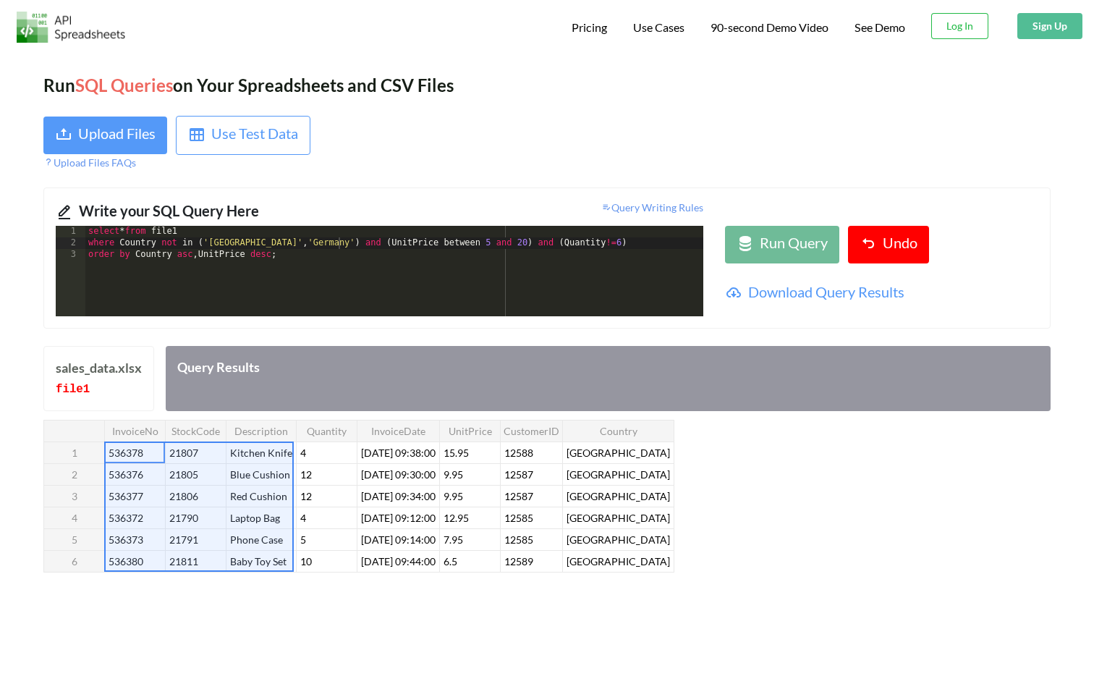
click at [252, 601] on div "Run SQL Queries on Your Spreadsheets and CSV Files Upload Files Use Test Data U…" at bounding box center [547, 400] width 1094 height 699
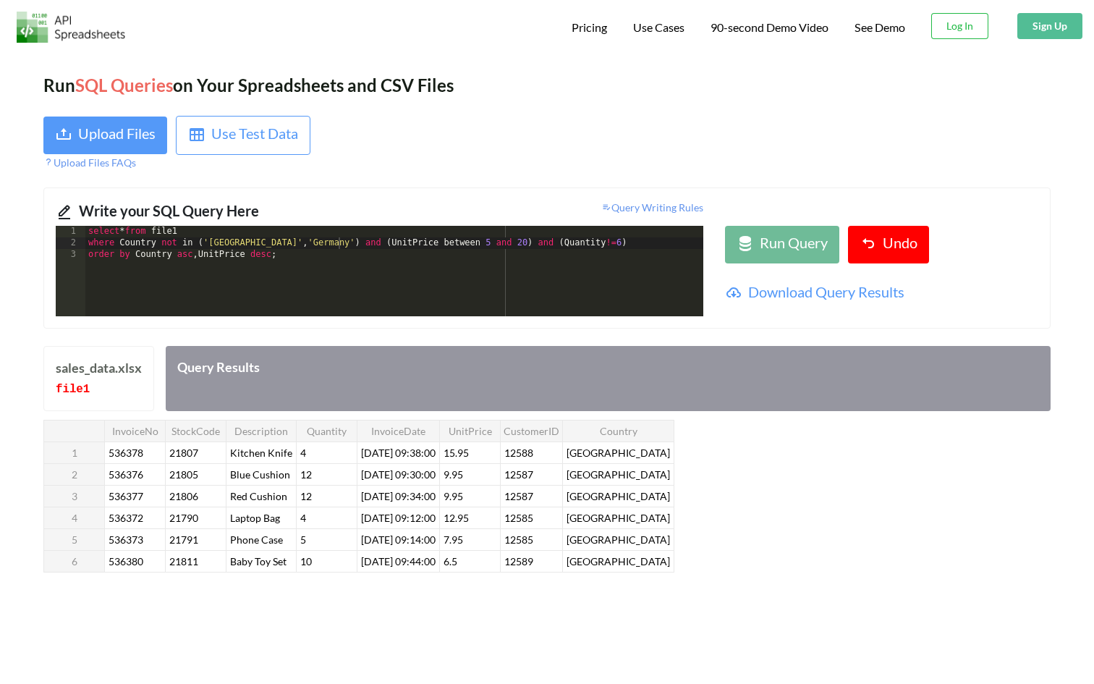
click at [248, 475] on div "InvoiceNo StockCode Description Quantity InvoiceDate UnitPrice CustomerID Count…" at bounding box center [358, 496] width 631 height 153
click at [248, 475] on div at bounding box center [260, 474] width 68 height 22
click at [248, 475] on input "Blue Cushion" at bounding box center [259, 474] width 65 height 19
type input "Blue Cushion"
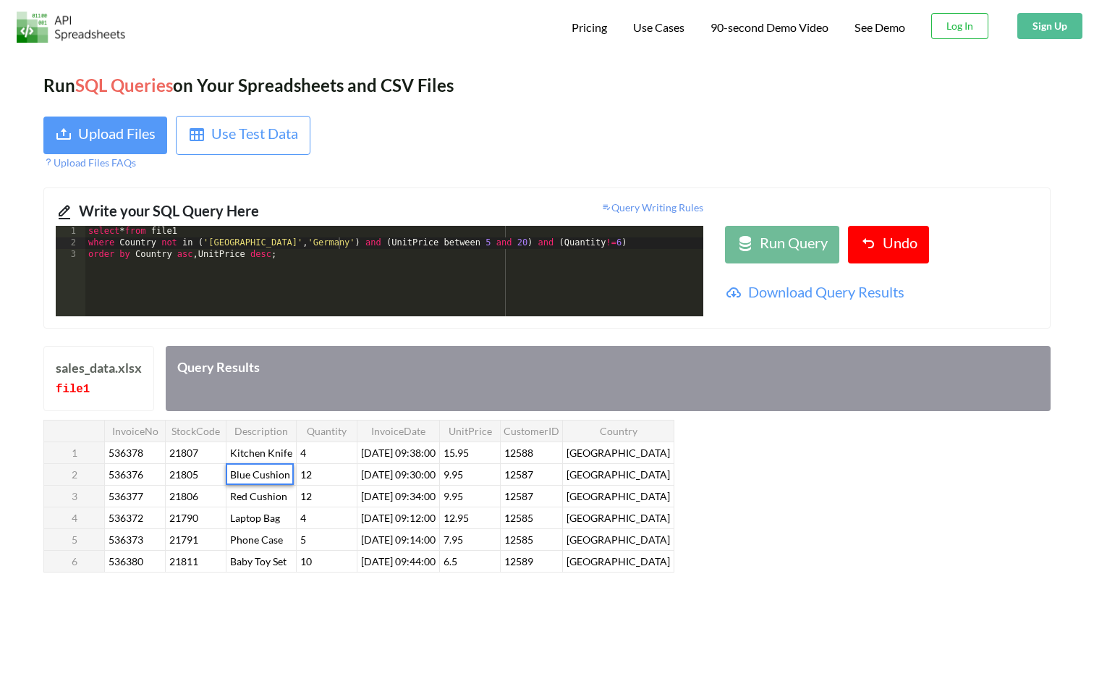
click at [297, 619] on div "Run SQL Queries on Your Spreadsheets and CSV Files Upload Files Use Test Data U…" at bounding box center [547, 400] width 1094 height 699
click at [245, 632] on div "Run SQL Queries on Your Spreadsheets and CSV Files Upload Files Use Test Data U…" at bounding box center [547, 400] width 1094 height 699
click at [555, 165] on div at bounding box center [804, 143] width 515 height 54
click at [544, 118] on div "Upload Files Use Test Data Upload Files FAQs" at bounding box center [290, 143] width 515 height 54
click at [632, 95] on div "Run SQL Queries on Your Spreadsheets and CSV Files" at bounding box center [546, 85] width 1007 height 26
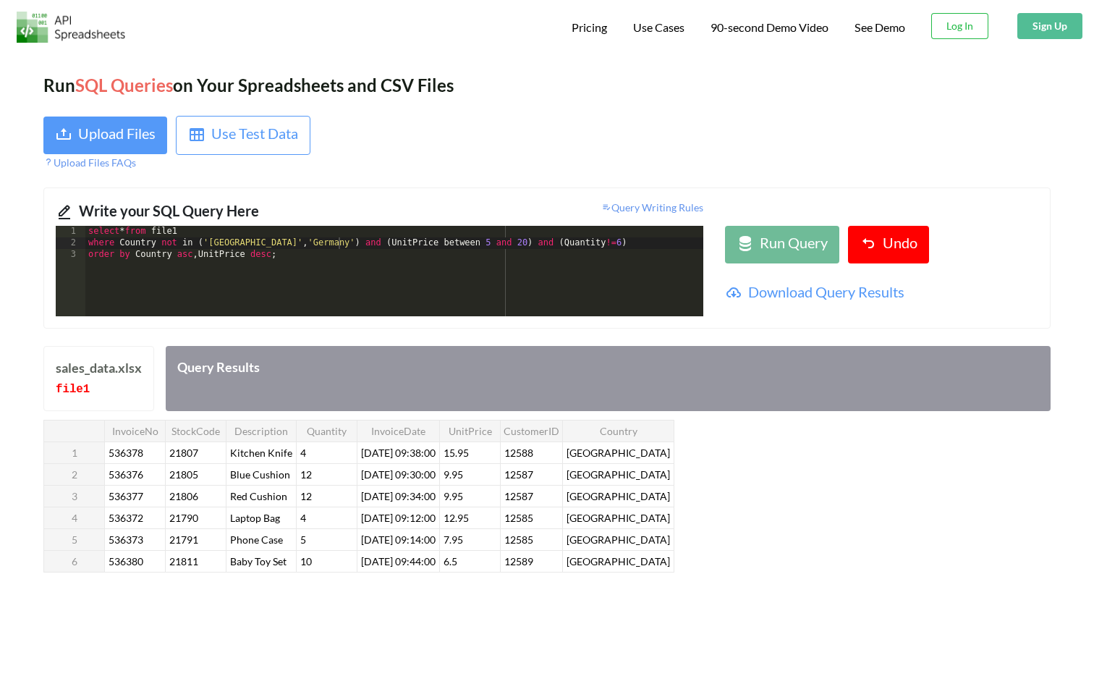
click at [302, 261] on div "select * from file1 where Country not in ( '[GEOGRAPHIC_DATA]' , '[GEOGRAPHIC_D…" at bounding box center [394, 283] width 618 height 114
click at [310, 253] on div "select * from file1 where Country not in ( '[GEOGRAPHIC_DATA]' , '[GEOGRAPHIC_D…" at bounding box center [394, 283] width 618 height 114
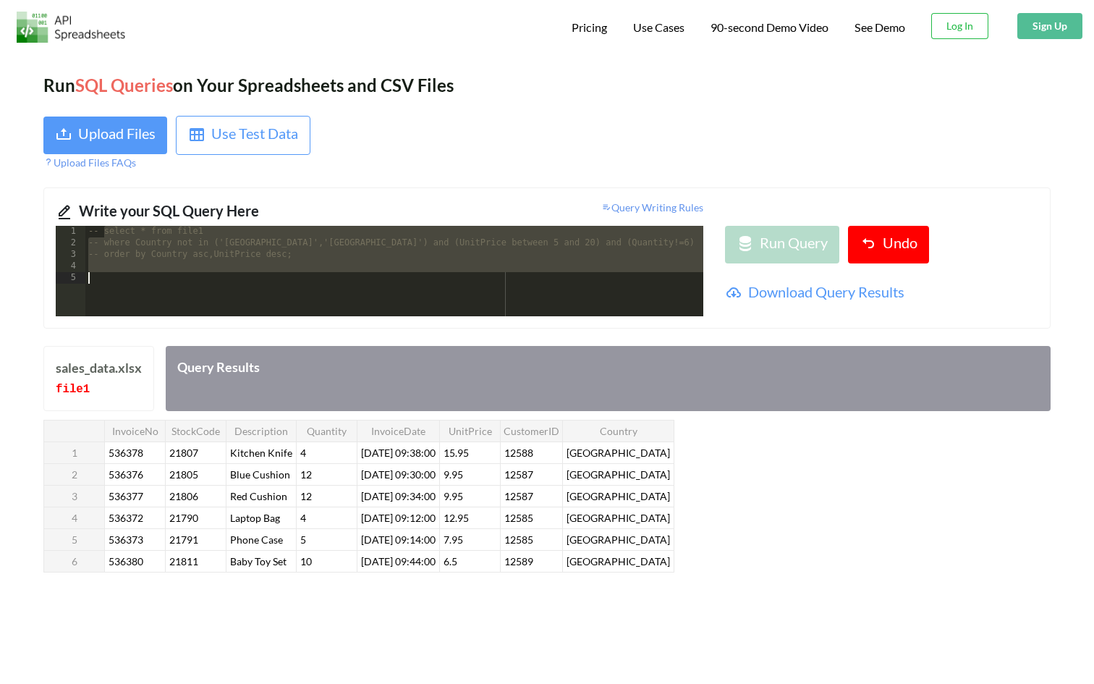
click at [263, 273] on div "-- select * from file1 -- where Country not in ('[GEOGRAPHIC_DATA]','[GEOGRAPHI…" at bounding box center [394, 283] width 618 height 114
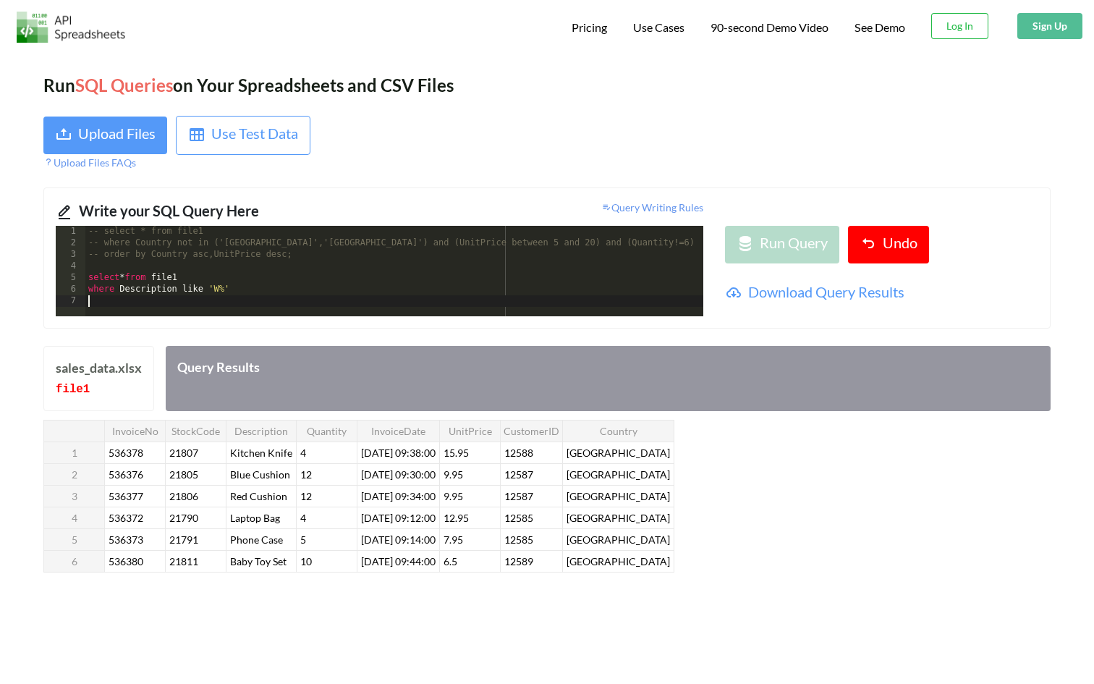
click at [239, 291] on div "-- select * from file1 -- where Country not in ('[GEOGRAPHIC_DATA]','[GEOGRAPHI…" at bounding box center [394, 283] width 618 height 114
click at [189, 303] on div "-- select * from file1 -- where Country not in ('[GEOGRAPHIC_DATA]','[GEOGRAPHI…" at bounding box center [394, 283] width 618 height 114
click at [174, 303] on div "-- select * from file1 -- where Country not in ('[GEOGRAPHIC_DATA]','[GEOGRAPHI…" at bounding box center [394, 283] width 618 height 114
drag, startPoint x: 119, startPoint y: 292, endPoint x: 227, endPoint y: 295, distance: 108.6
click at [227, 295] on div "-- select * from file1 -- where Country not in ('[GEOGRAPHIC_DATA]','[GEOGRAPHI…" at bounding box center [394, 283] width 618 height 114
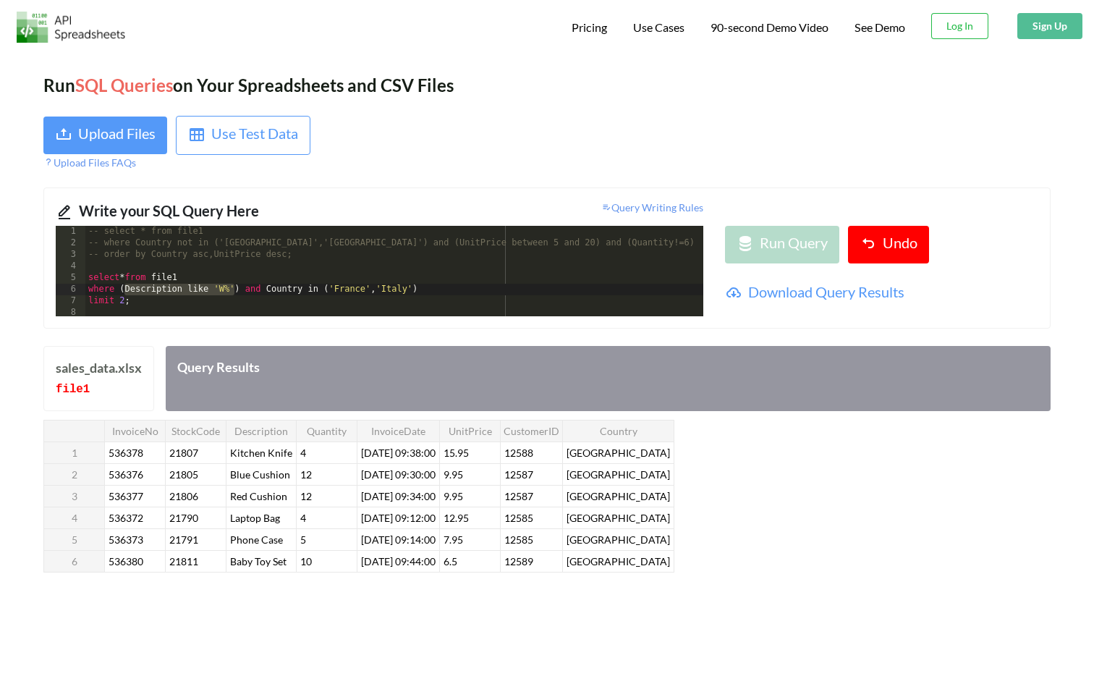
scroll to position [2, 0]
click at [282, 309] on div "-- select * from file1 -- where Country not in ('[GEOGRAPHIC_DATA]','[GEOGRAPHI…" at bounding box center [394, 283] width 618 height 114
click at [279, 303] on div "-- select * from file1 -- where Country not in ('[GEOGRAPHIC_DATA]','[GEOGRAPHI…" at bounding box center [394, 281] width 618 height 114
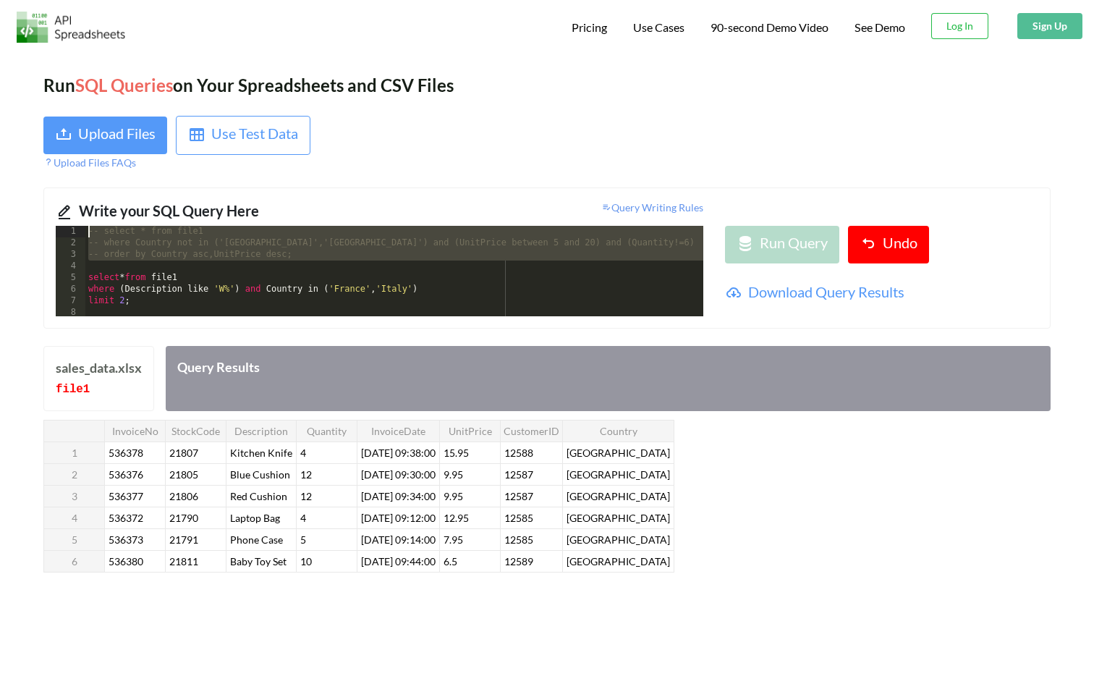
scroll to position [0, 0]
drag, startPoint x: 305, startPoint y: 264, endPoint x: 103, endPoint y: 210, distance: 209.8
click at [103, 210] on div "Write your SQL Query Here Query Writing Rules 1 2 3 4 5 6 7 8 -- select * from …" at bounding box center [546, 257] width 1007 height 141
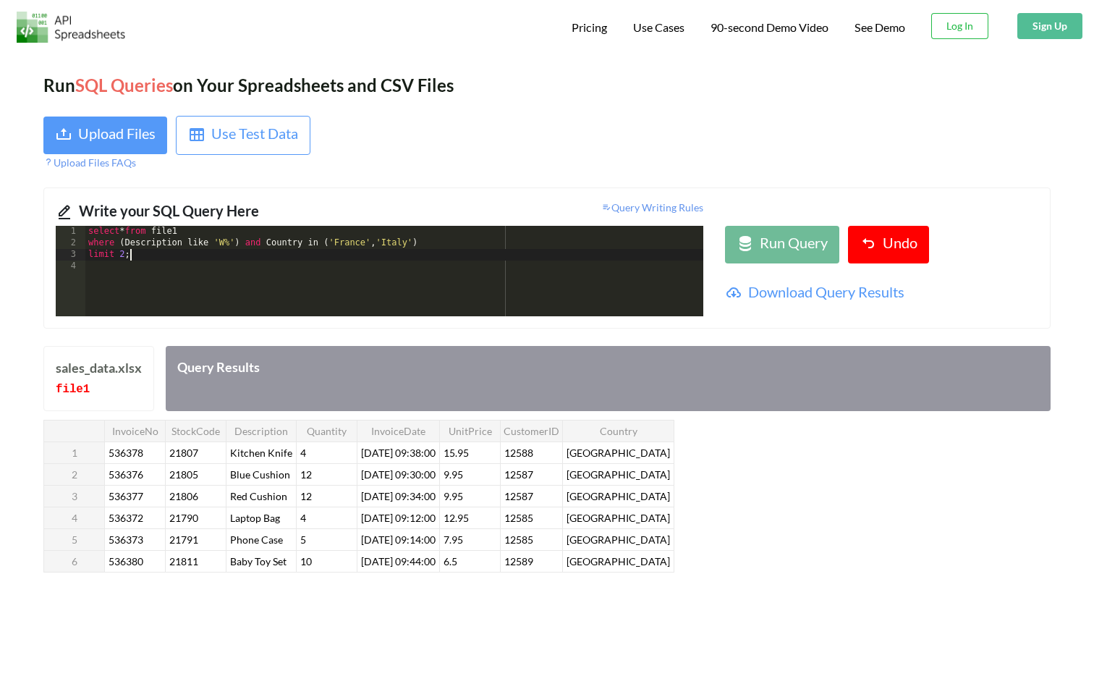
click at [198, 255] on div "select * from file1 where ( Description like 'W%' ) and Country in ( '[GEOGRAPH…" at bounding box center [394, 283] width 618 height 114
click at [754, 256] on div at bounding box center [745, 245] width 17 height 26
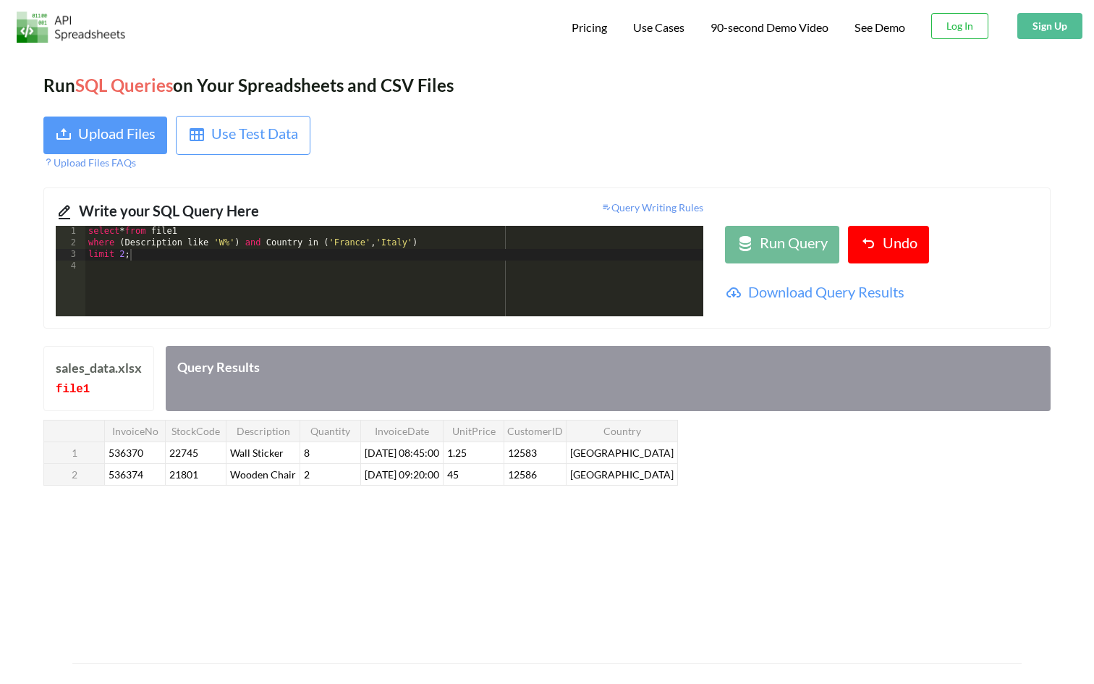
click at [484, 54] on div "Run SQL Queries on Your Spreadsheets and CSV Files Upload Files Use Test Data U…" at bounding box center [547, 357] width 1094 height 612
click at [483, 157] on div "Upload Files FAQs" at bounding box center [289, 162] width 493 height 15
click at [570, 128] on div at bounding box center [804, 143] width 515 height 54
